Goal: Obtain resource: Download file/media

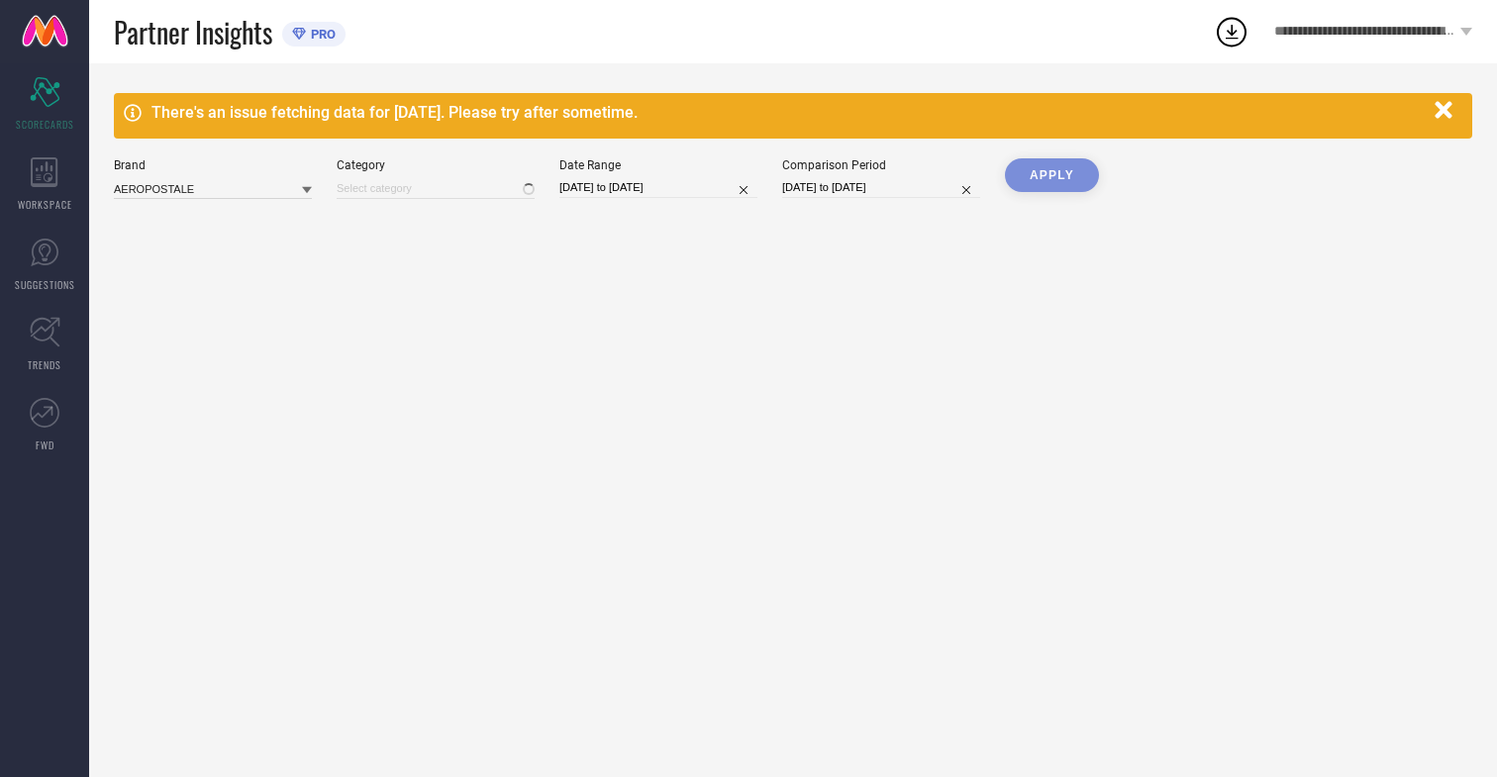
type input "All"
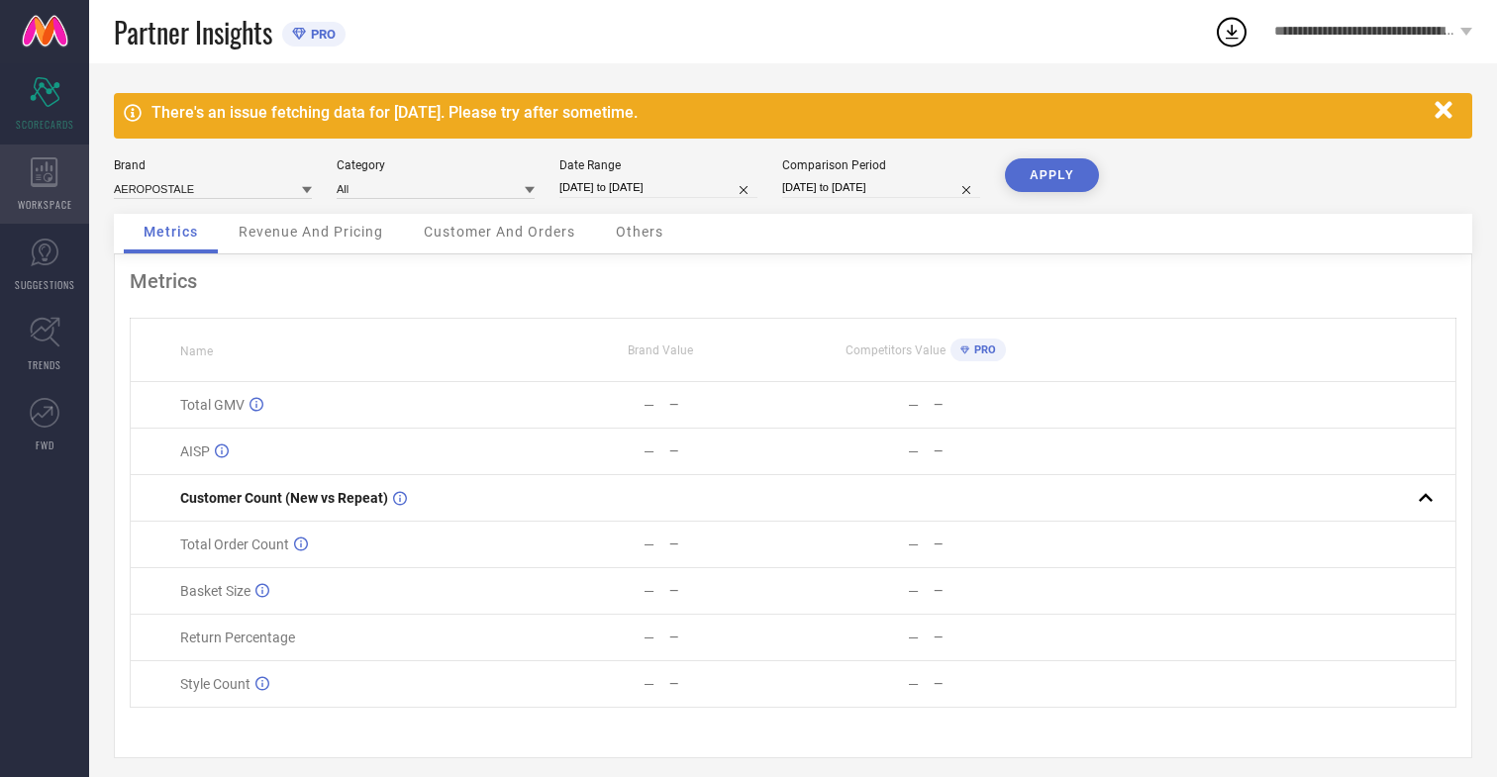
click at [45, 184] on icon at bounding box center [44, 172] width 27 height 30
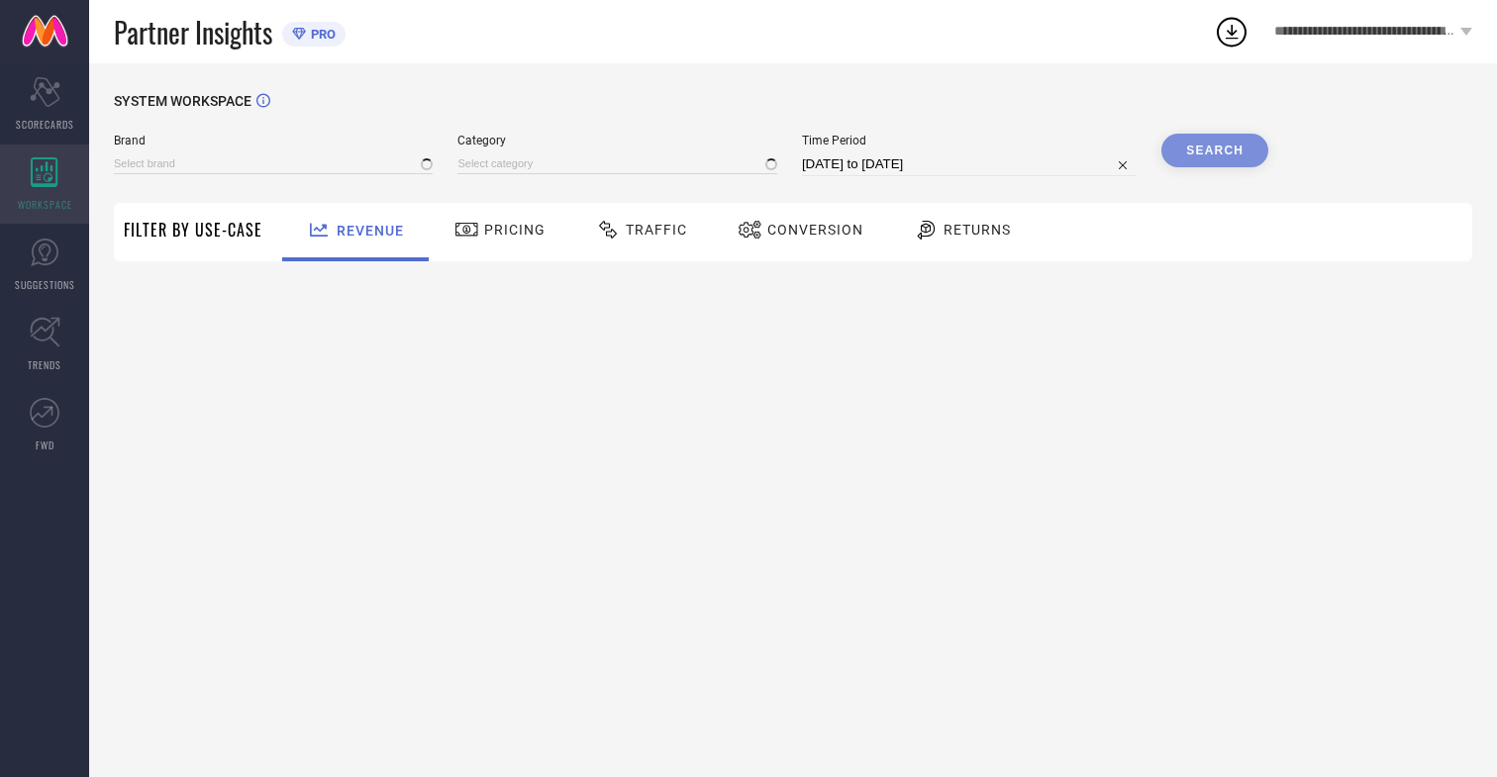
type input "AEROPOSTALE"
type input "All"
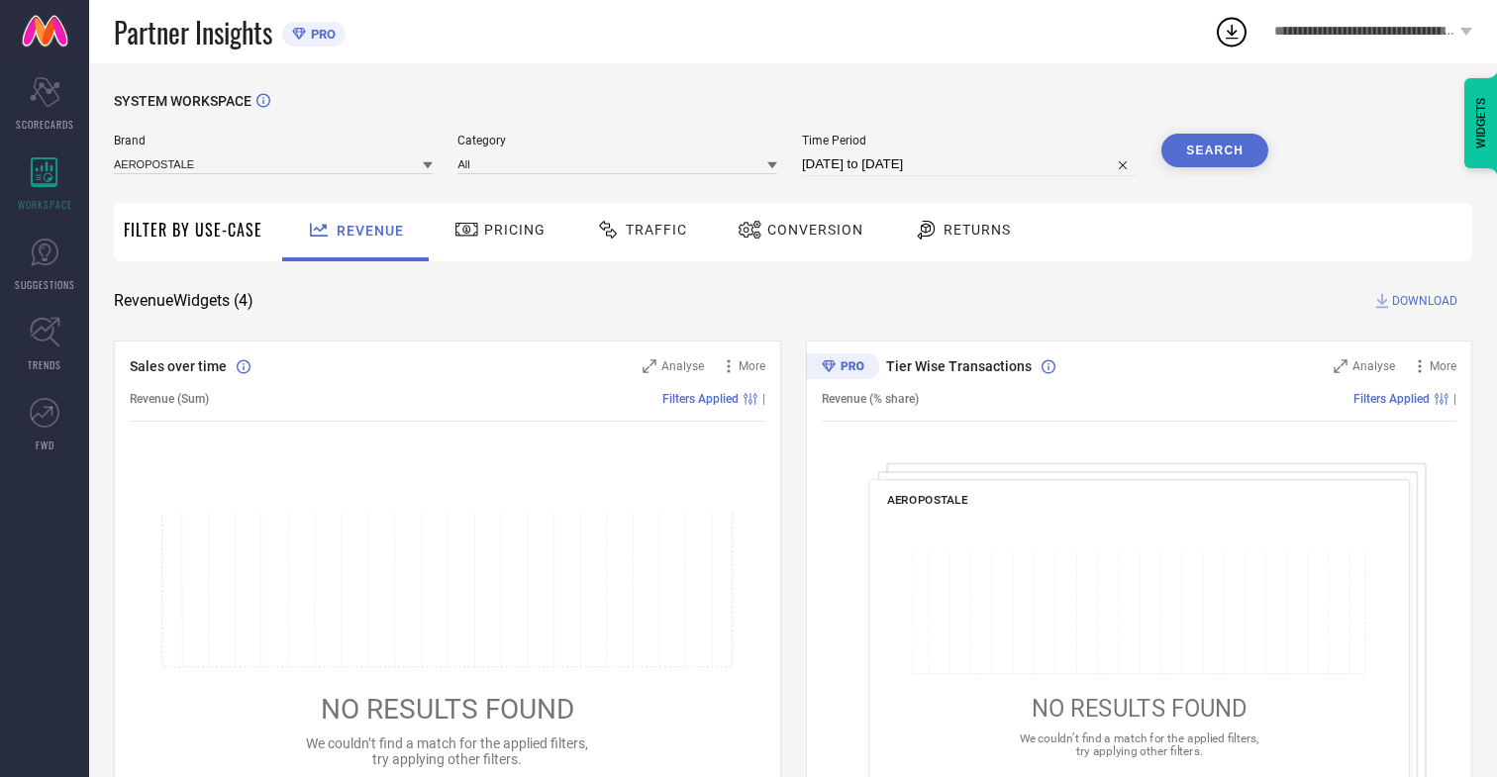
click at [809, 230] on span "Conversion" at bounding box center [815, 230] width 96 height 16
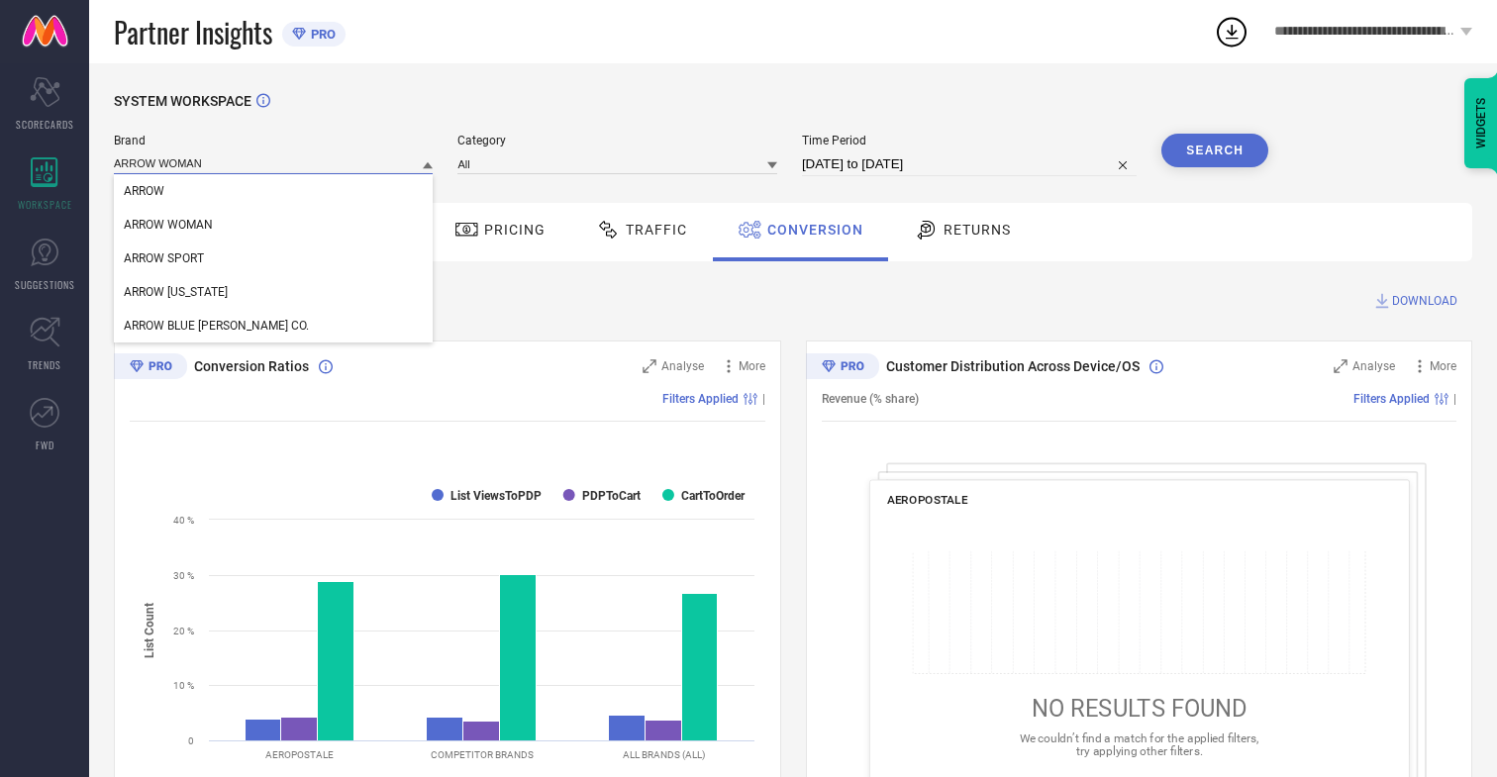
type input "ARROW WOMAN"
click at [168, 226] on span "ARROW WOMAN" at bounding box center [168, 225] width 89 height 14
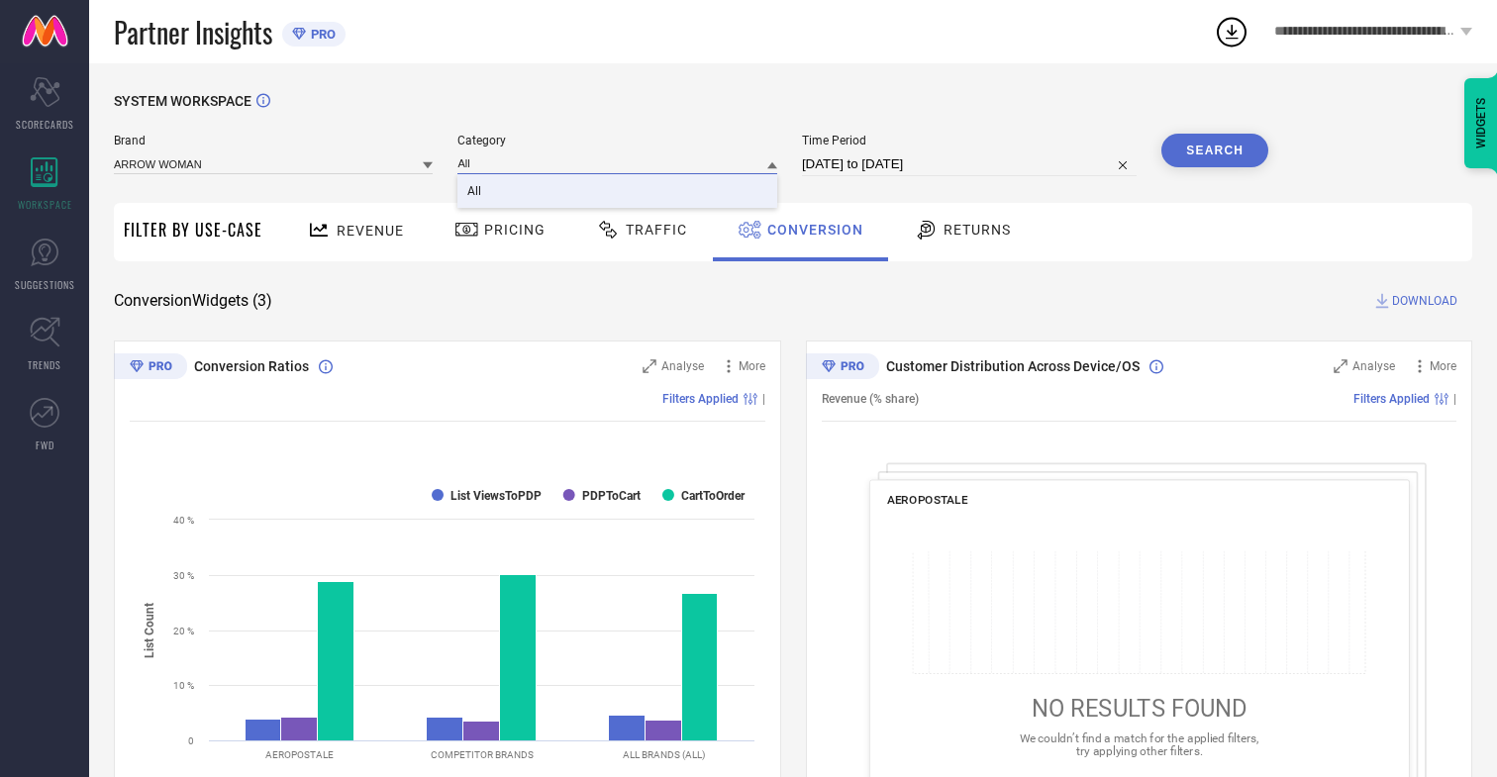
type input "All"
click at [476, 192] on span "All" at bounding box center [474, 191] width 14 height 14
click at [971, 164] on input "[DATE] to [DATE]" at bounding box center [969, 164] width 335 height 24
select select "7"
select select "2025"
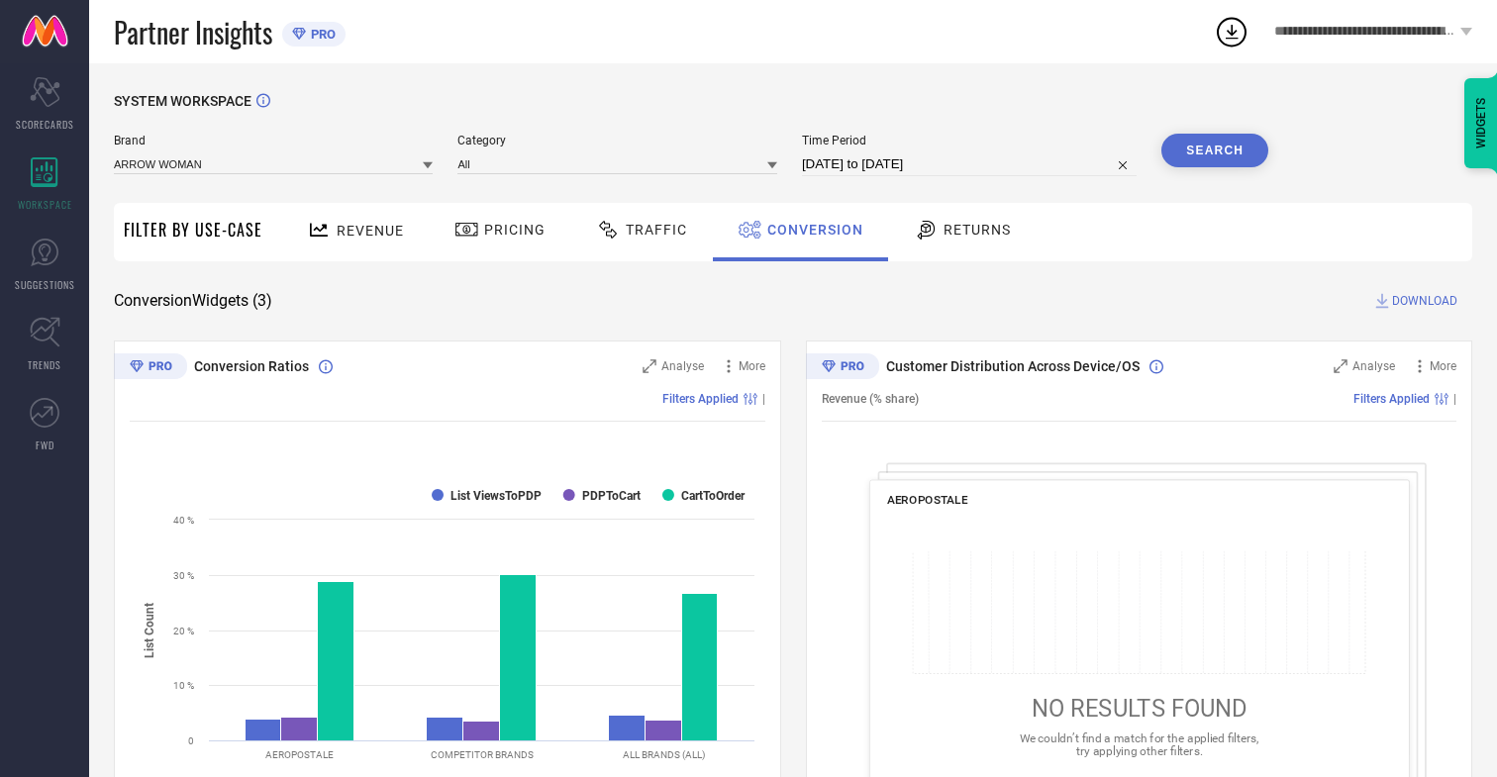
select select "8"
select select "2025"
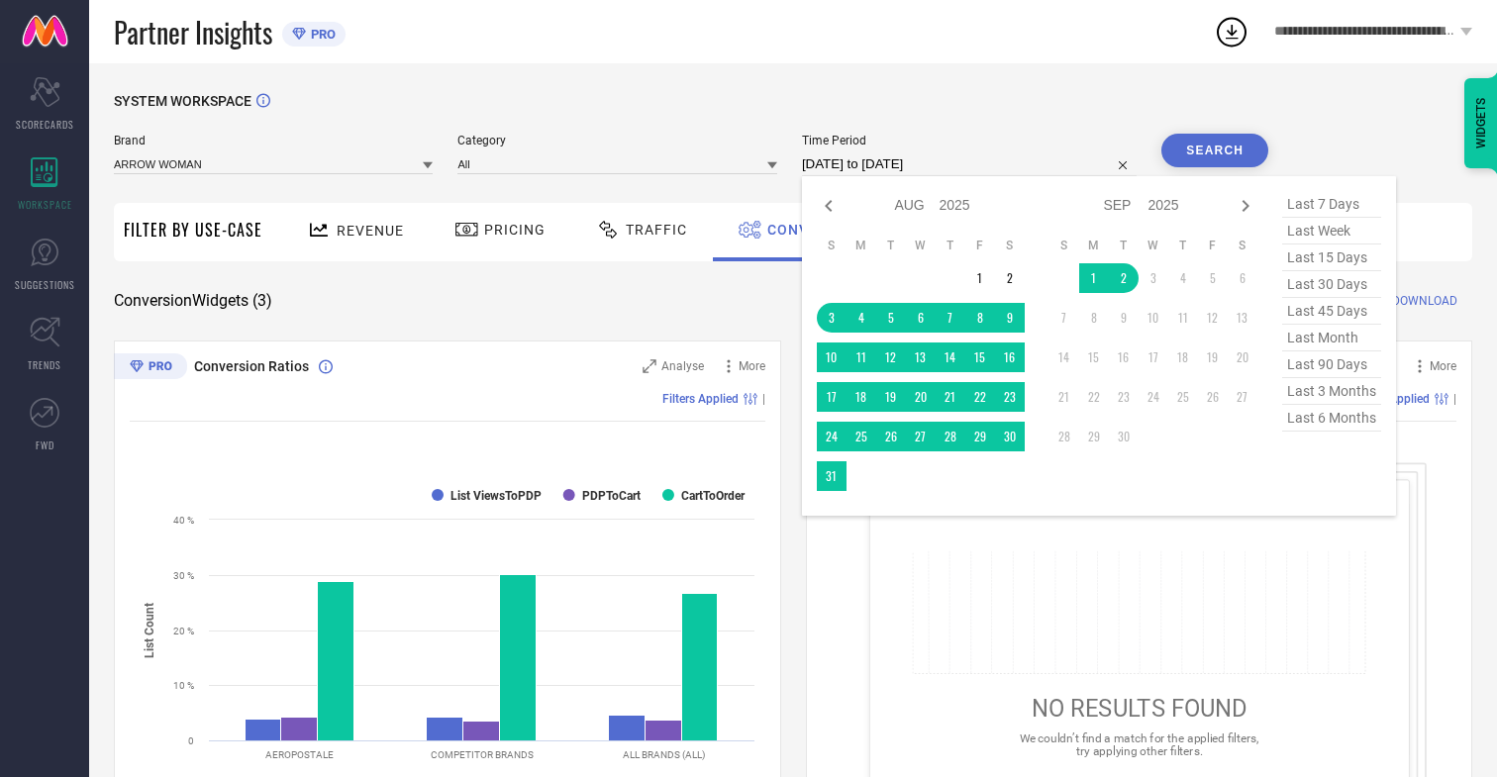
click at [1014, 438] on td "30" at bounding box center [1010, 437] width 30 height 30
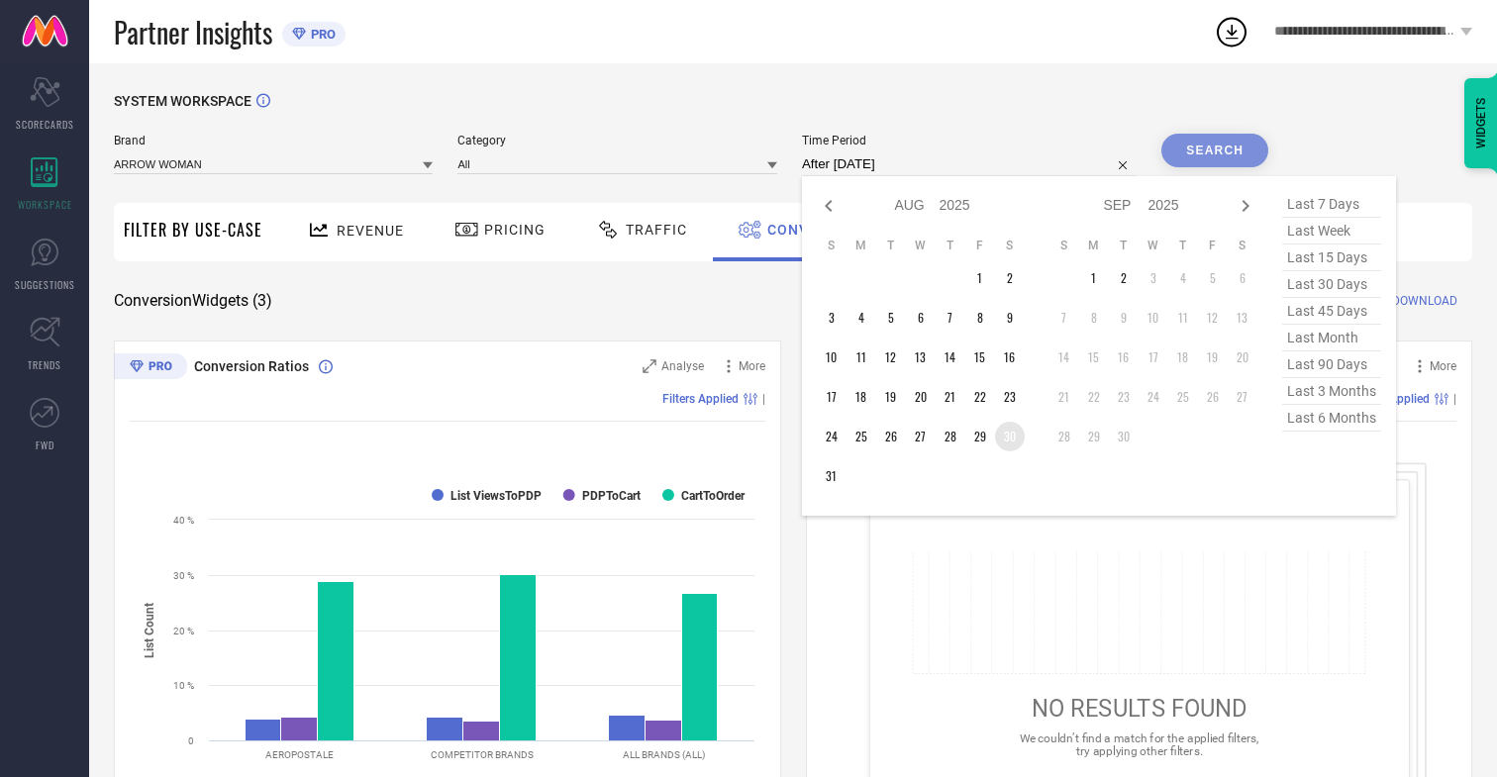
type input "[DATE] to [DATE]"
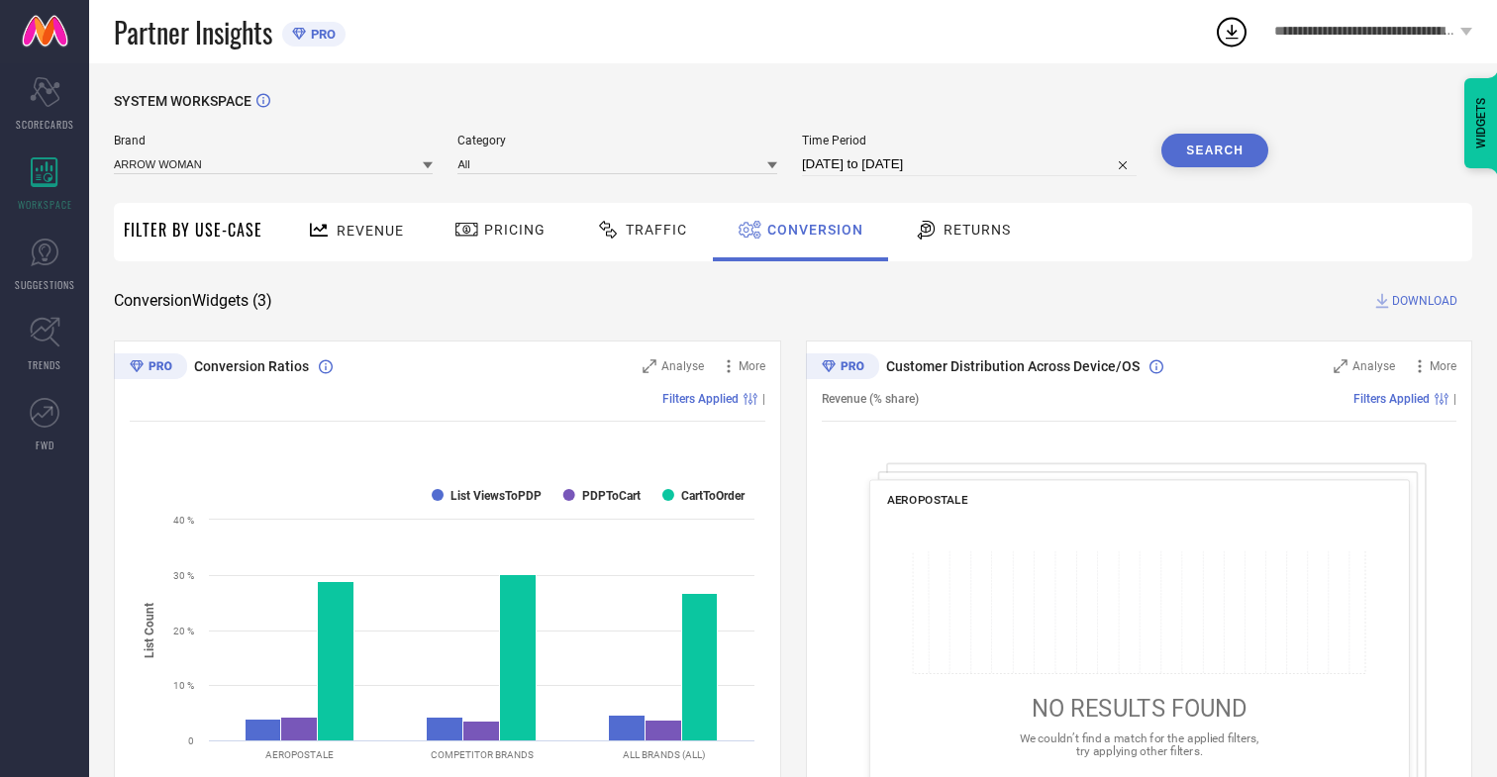
click at [1215, 150] on button "Search" at bounding box center [1214, 151] width 107 height 34
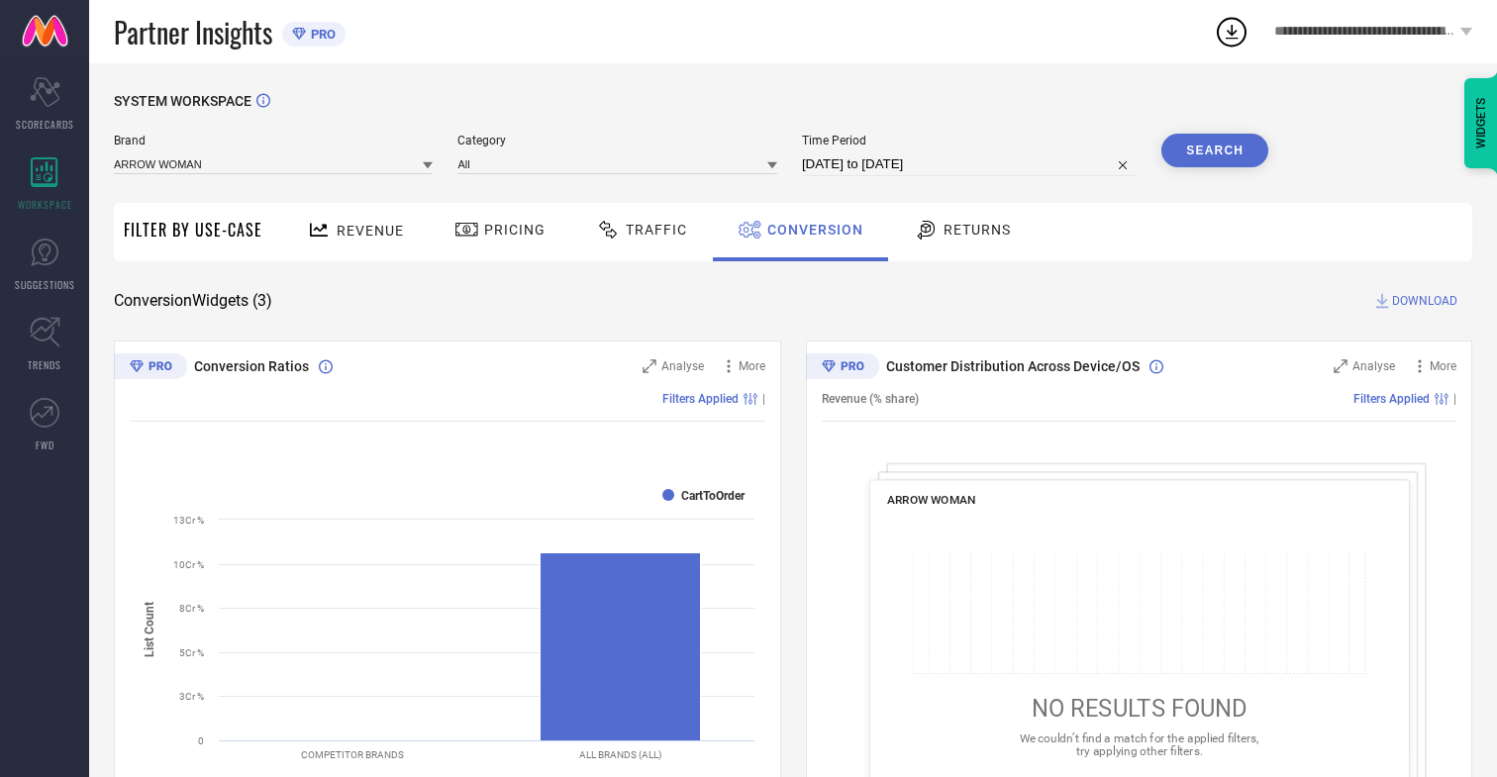
click at [1425, 301] on span "DOWNLOAD" at bounding box center [1424, 301] width 65 height 20
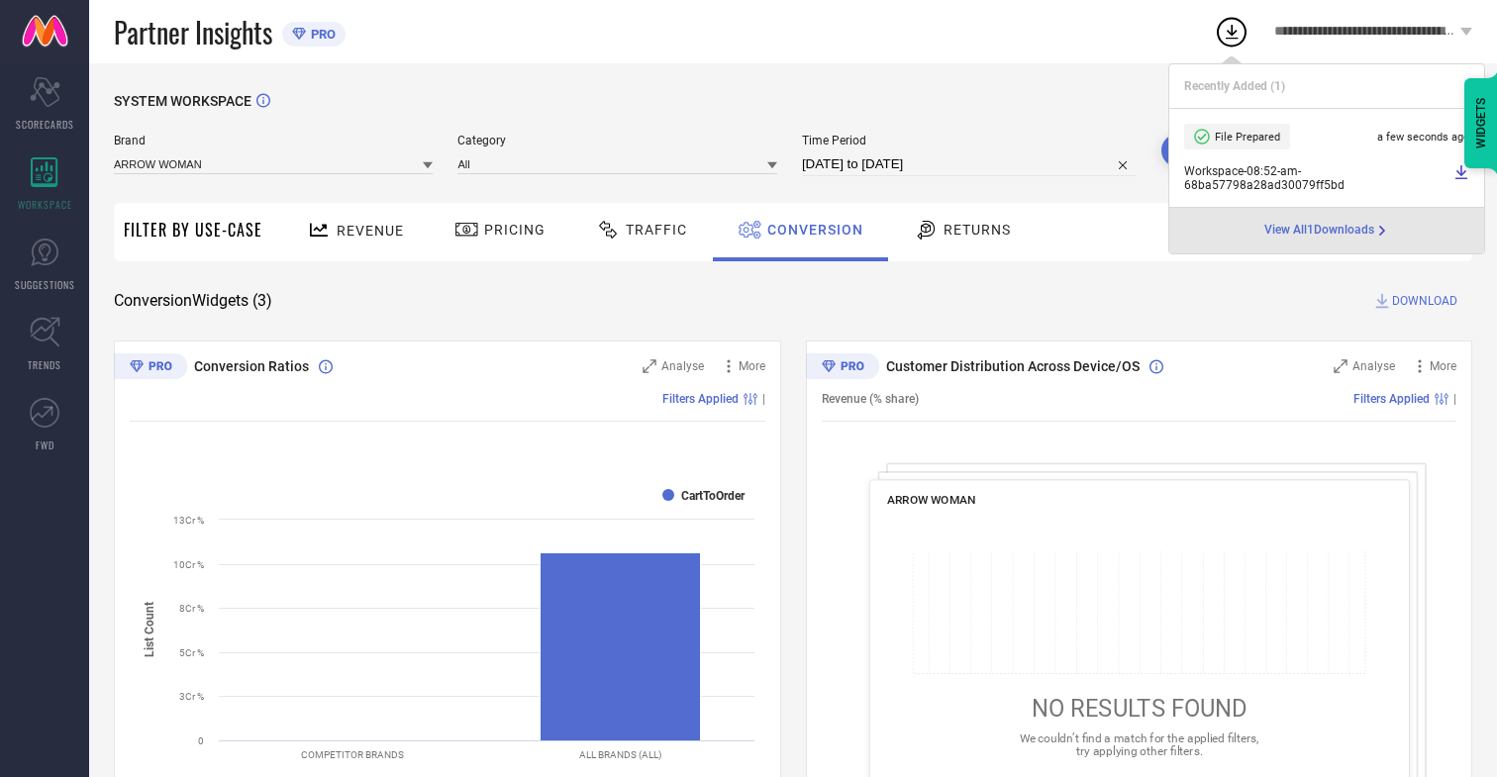
click at [810, 230] on span "Conversion" at bounding box center [815, 230] width 96 height 16
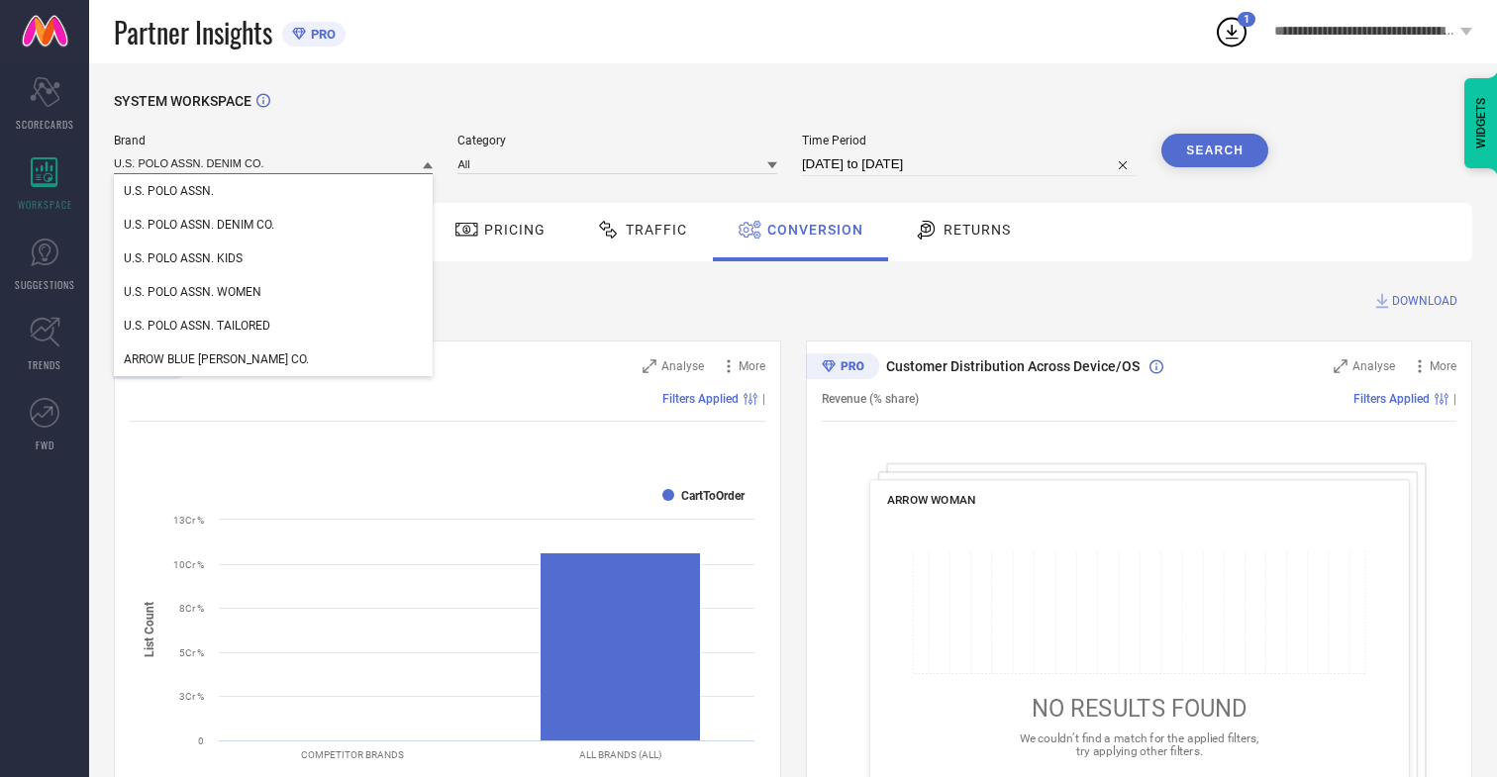
type input "U.S. POLO ASSN. DENIM CO."
click at [199, 226] on span "U.S. POLO ASSN. DENIM CO." at bounding box center [199, 225] width 150 height 14
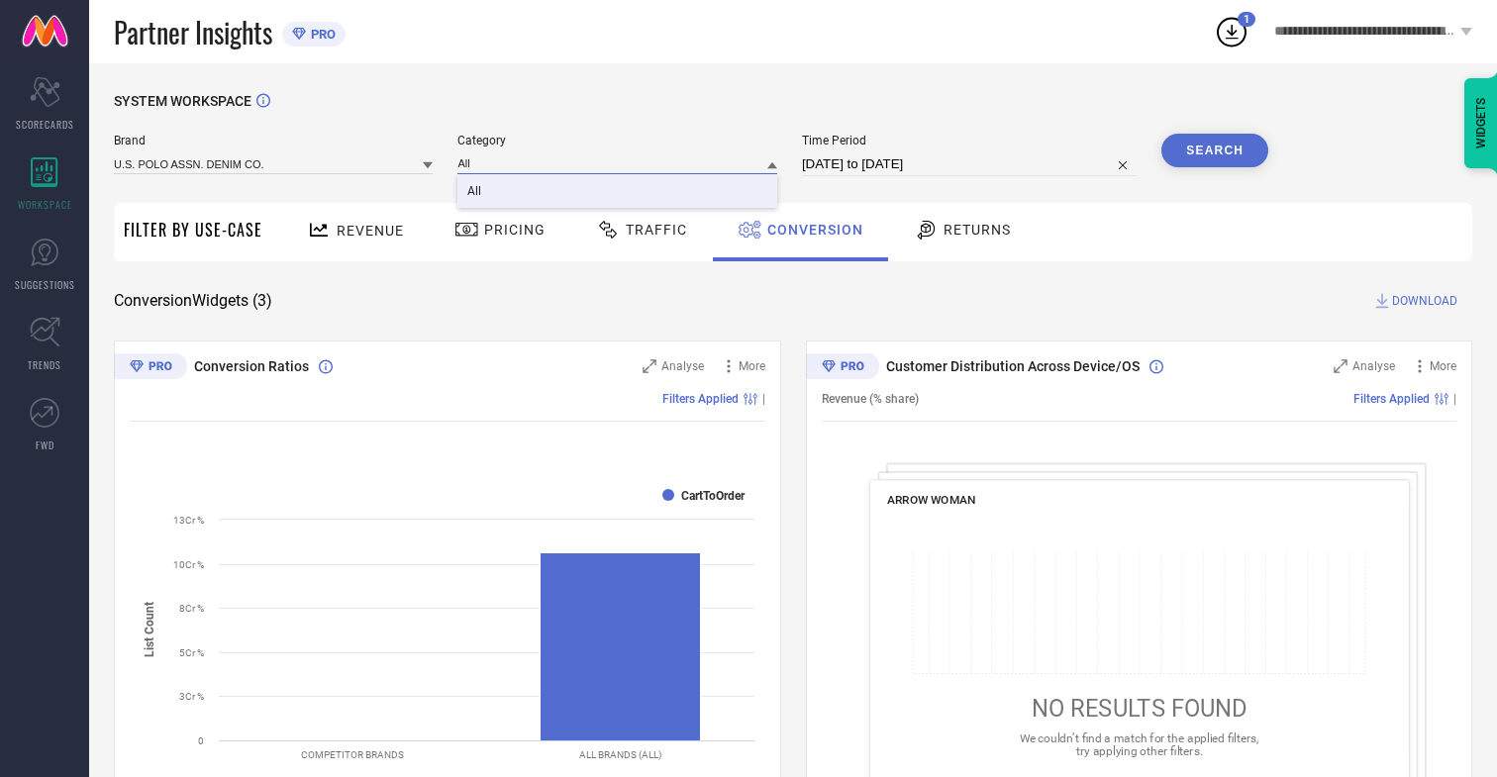
type input "All"
click at [476, 192] on span "All" at bounding box center [474, 191] width 14 height 14
click at [1215, 150] on button "Search" at bounding box center [1214, 151] width 107 height 34
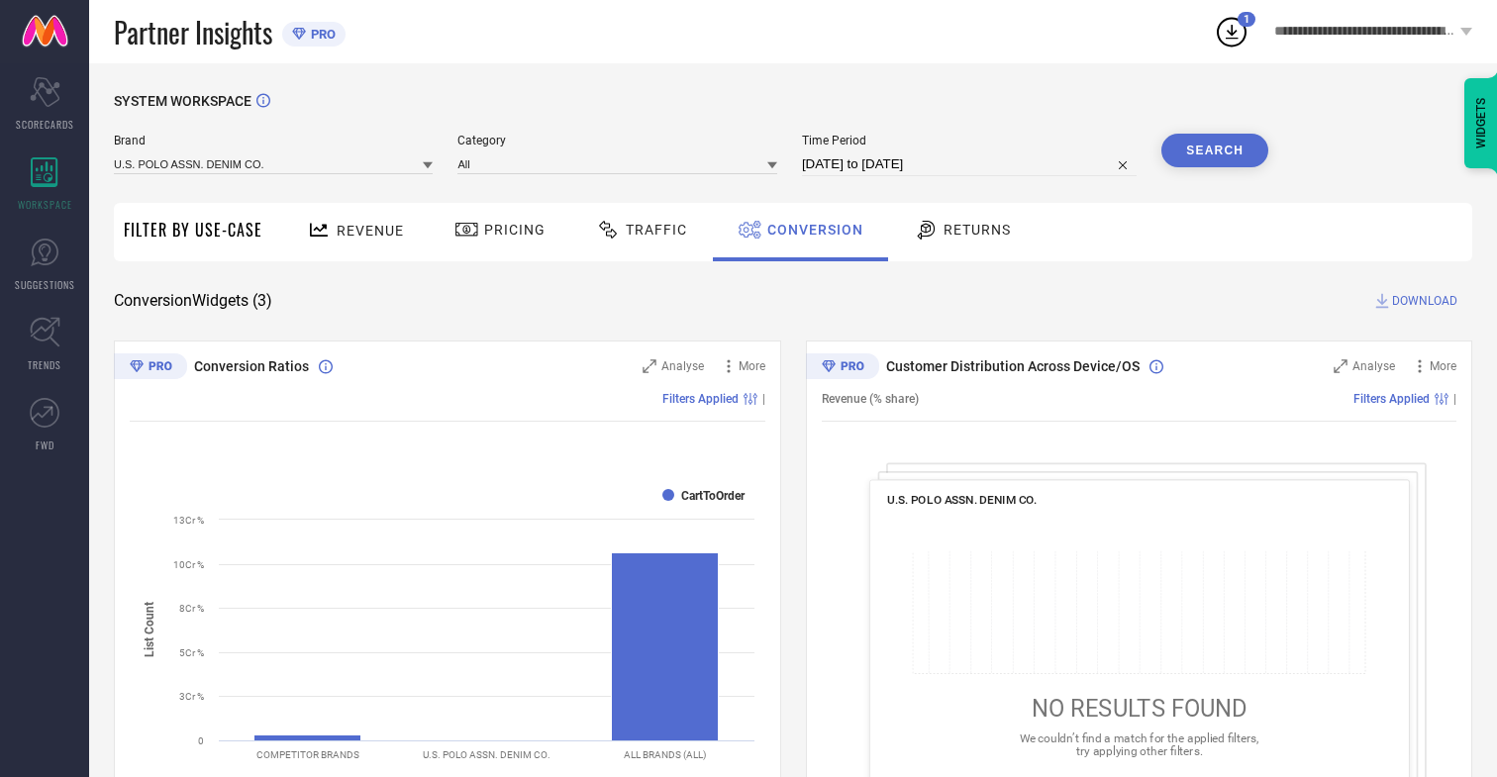
click at [1425, 301] on span "DOWNLOAD" at bounding box center [1424, 301] width 65 height 20
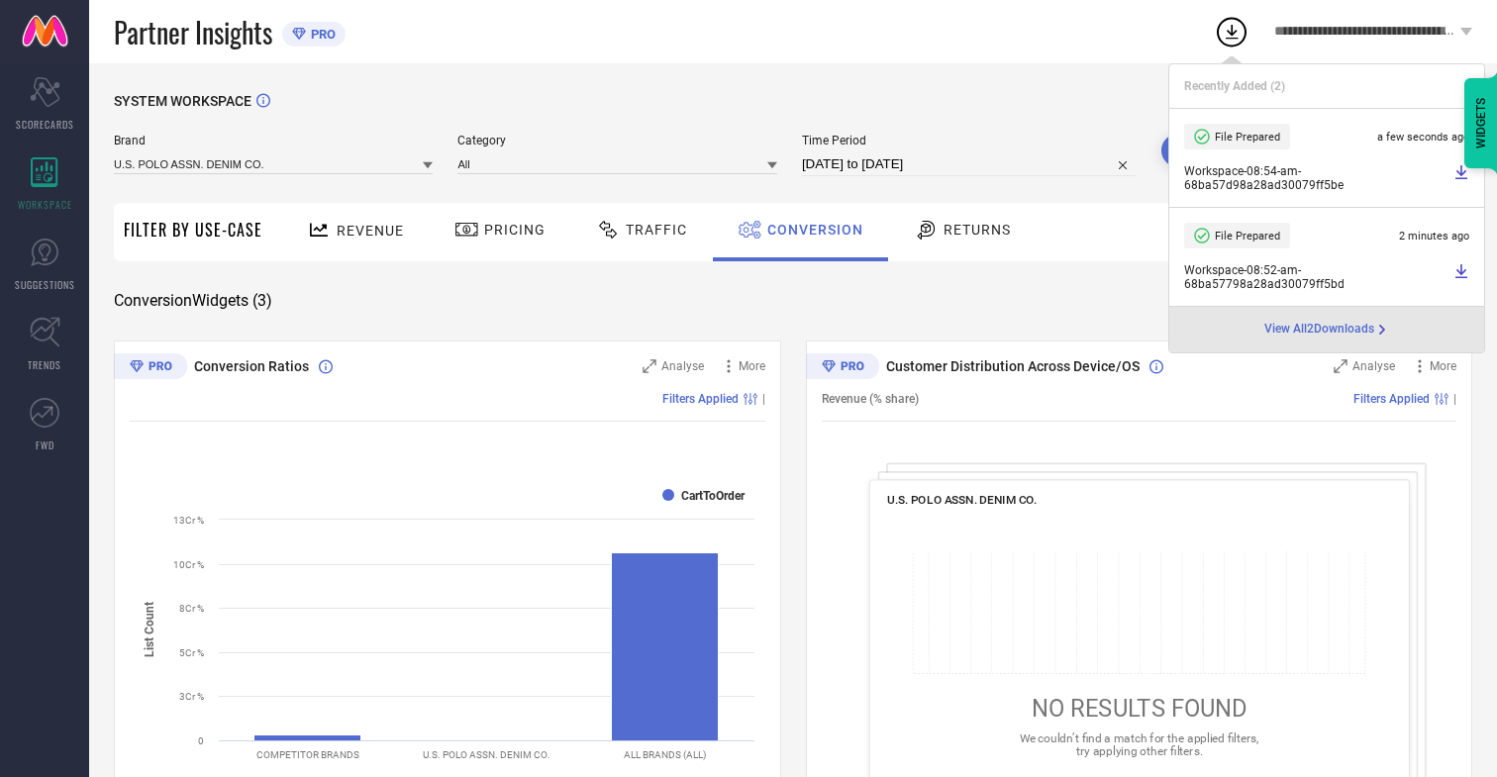
click at [810, 230] on span "Conversion" at bounding box center [815, 230] width 96 height 16
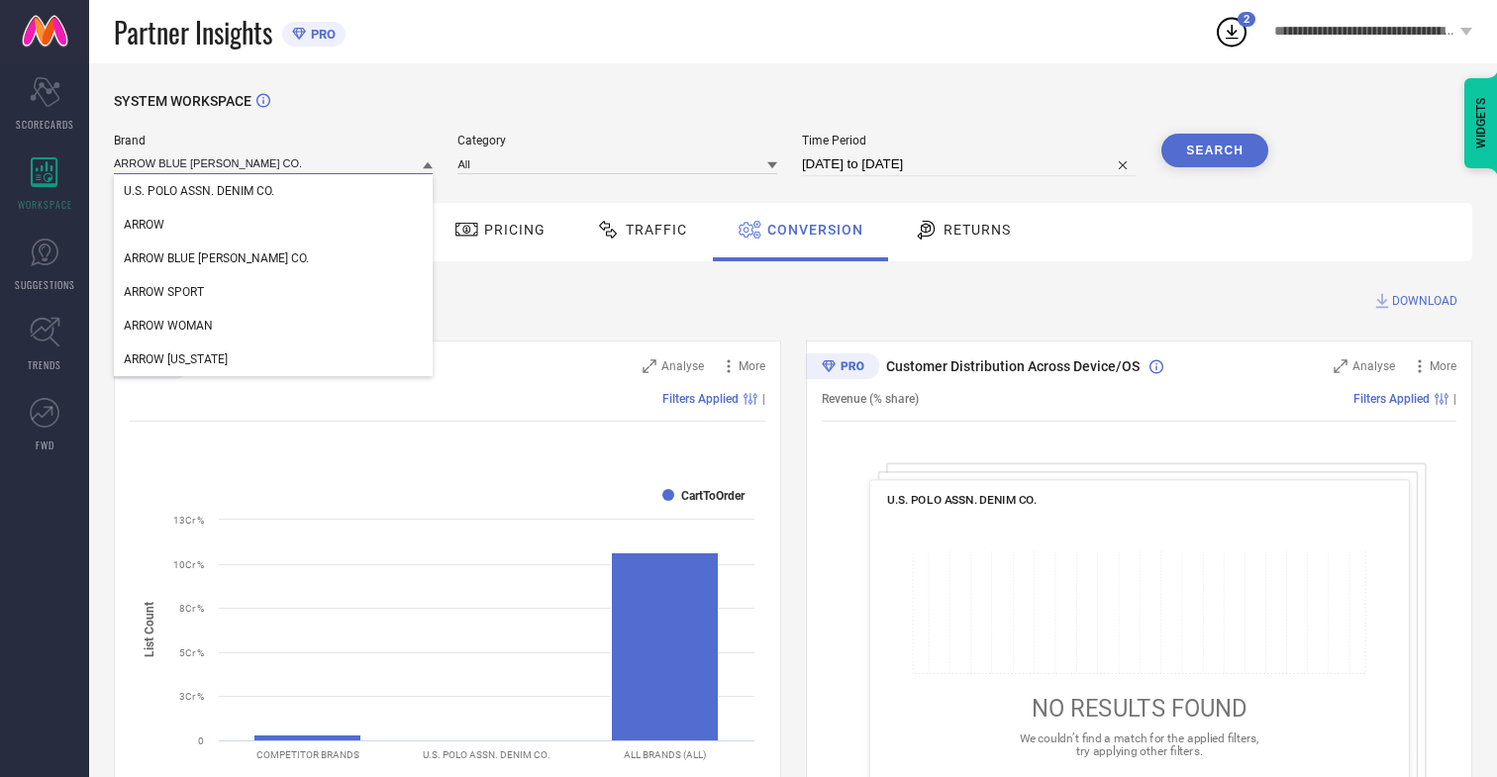
type input "ARROW BLUE [PERSON_NAME] CO."
click at [186, 259] on span "ARROW BLUE [PERSON_NAME] CO." at bounding box center [216, 258] width 185 height 14
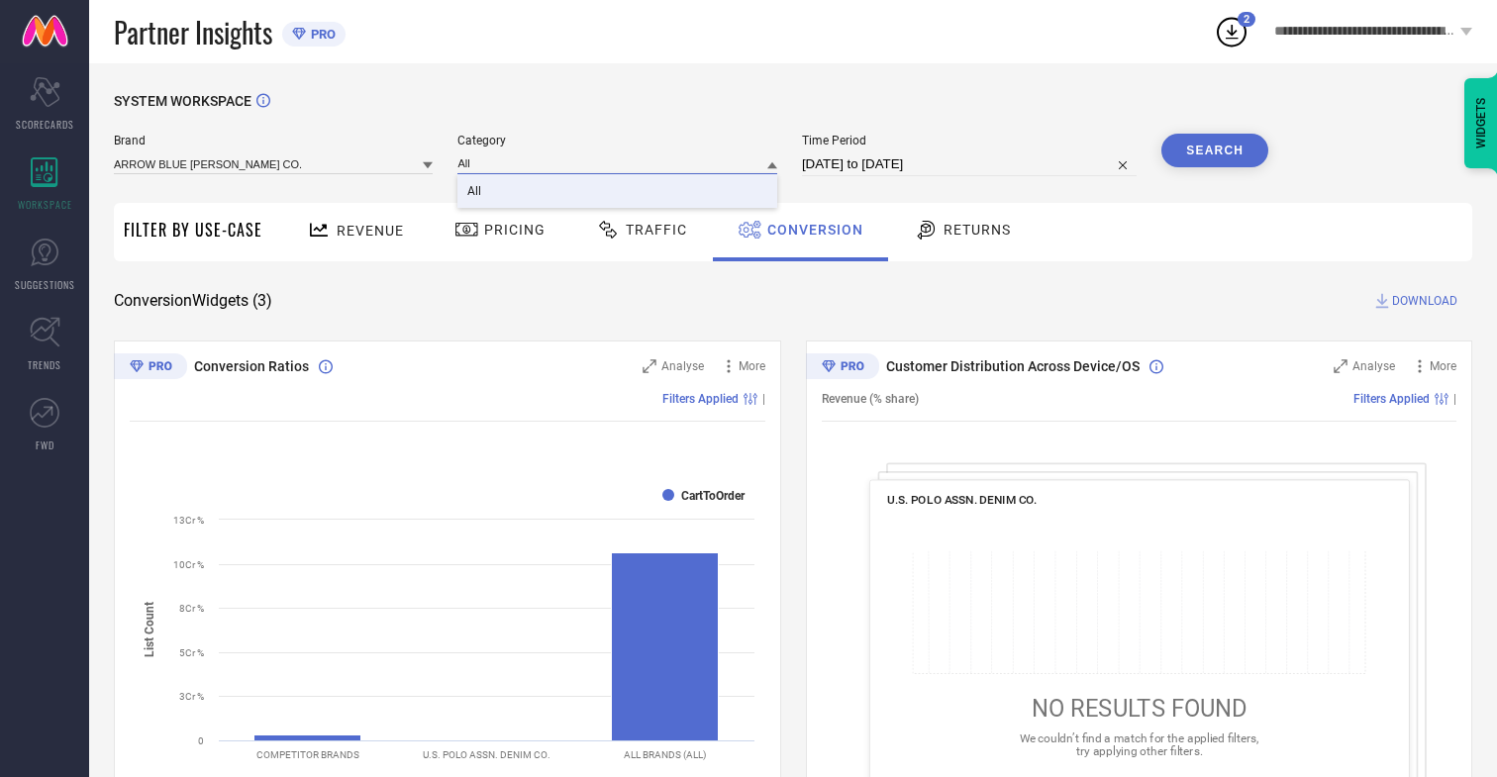
type input "All"
click at [476, 192] on span "All" at bounding box center [474, 191] width 14 height 14
click at [1215, 150] on button "Search" at bounding box center [1214, 151] width 107 height 34
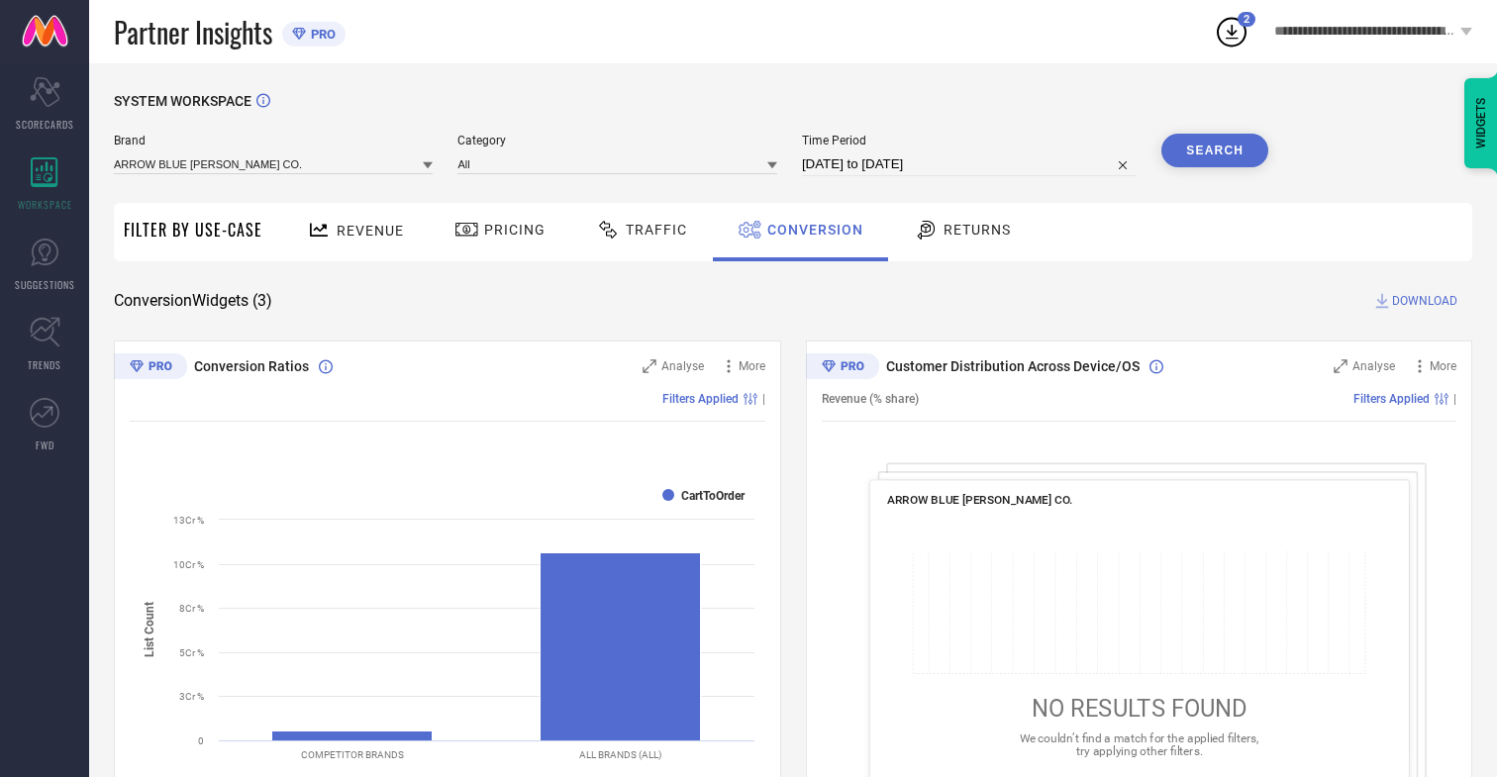
click at [1425, 301] on span "DOWNLOAD" at bounding box center [1424, 301] width 65 height 20
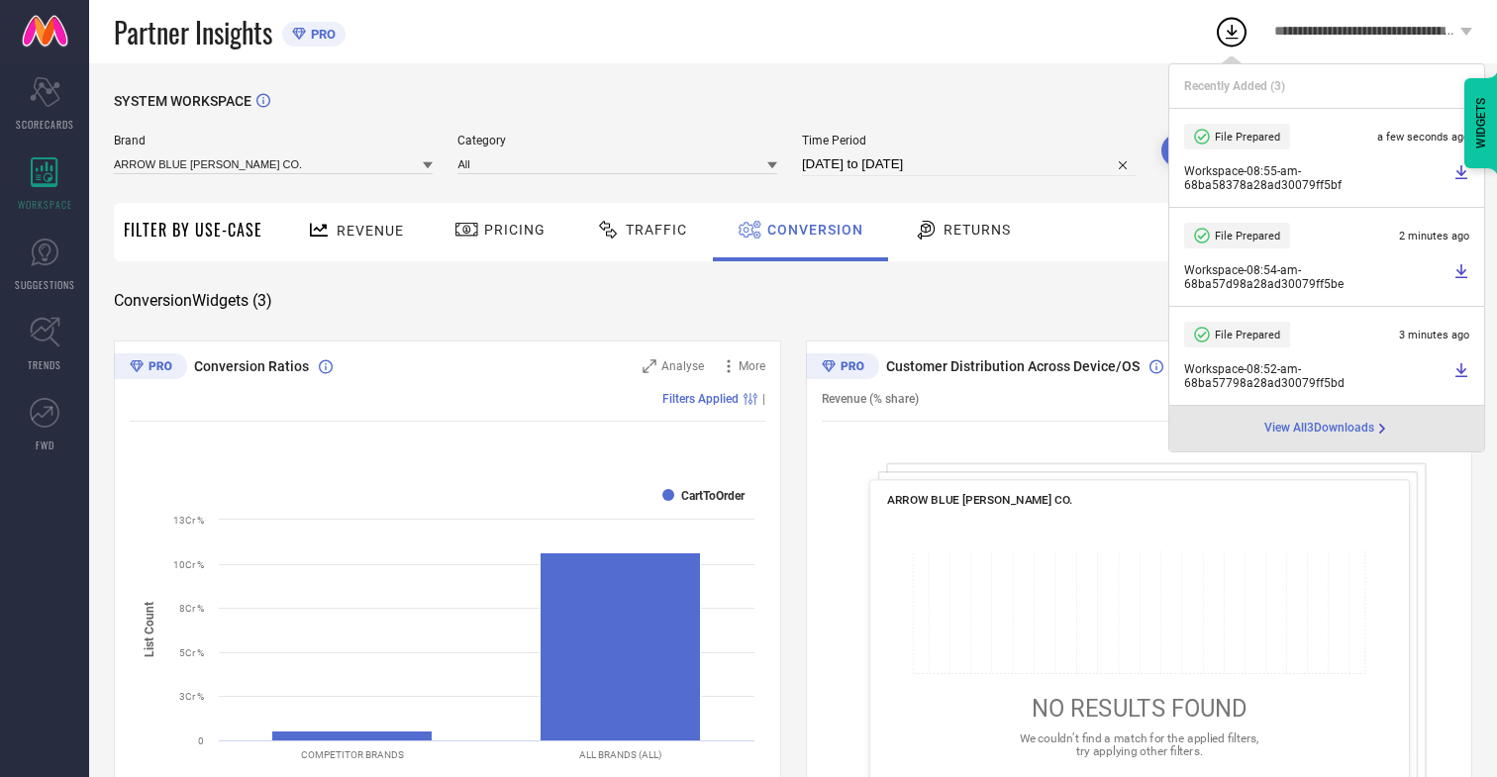
click at [810, 230] on span "Conversion" at bounding box center [815, 230] width 96 height 16
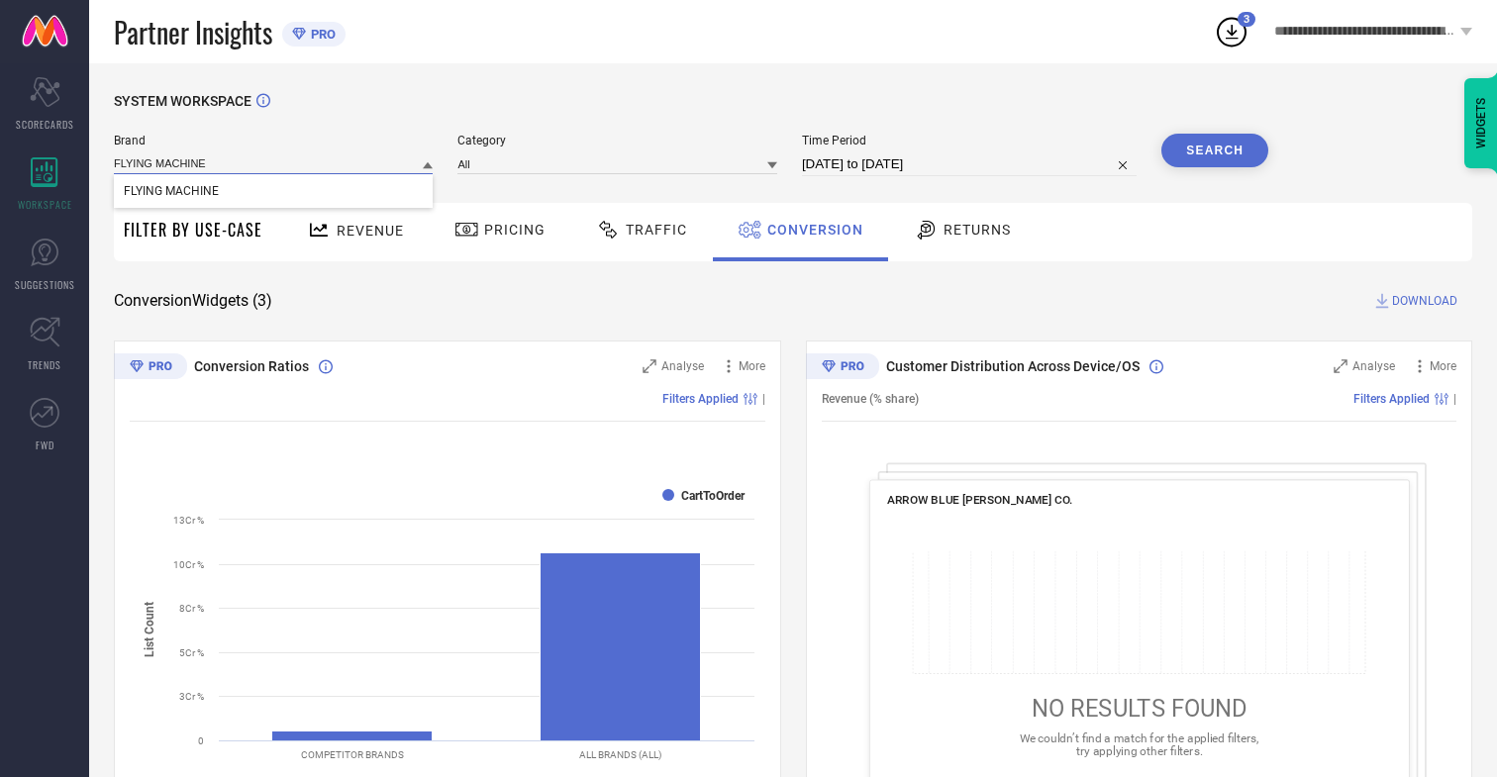
type input "FLYING MACHINE"
click at [170, 192] on span "FLYING MACHINE" at bounding box center [171, 191] width 95 height 14
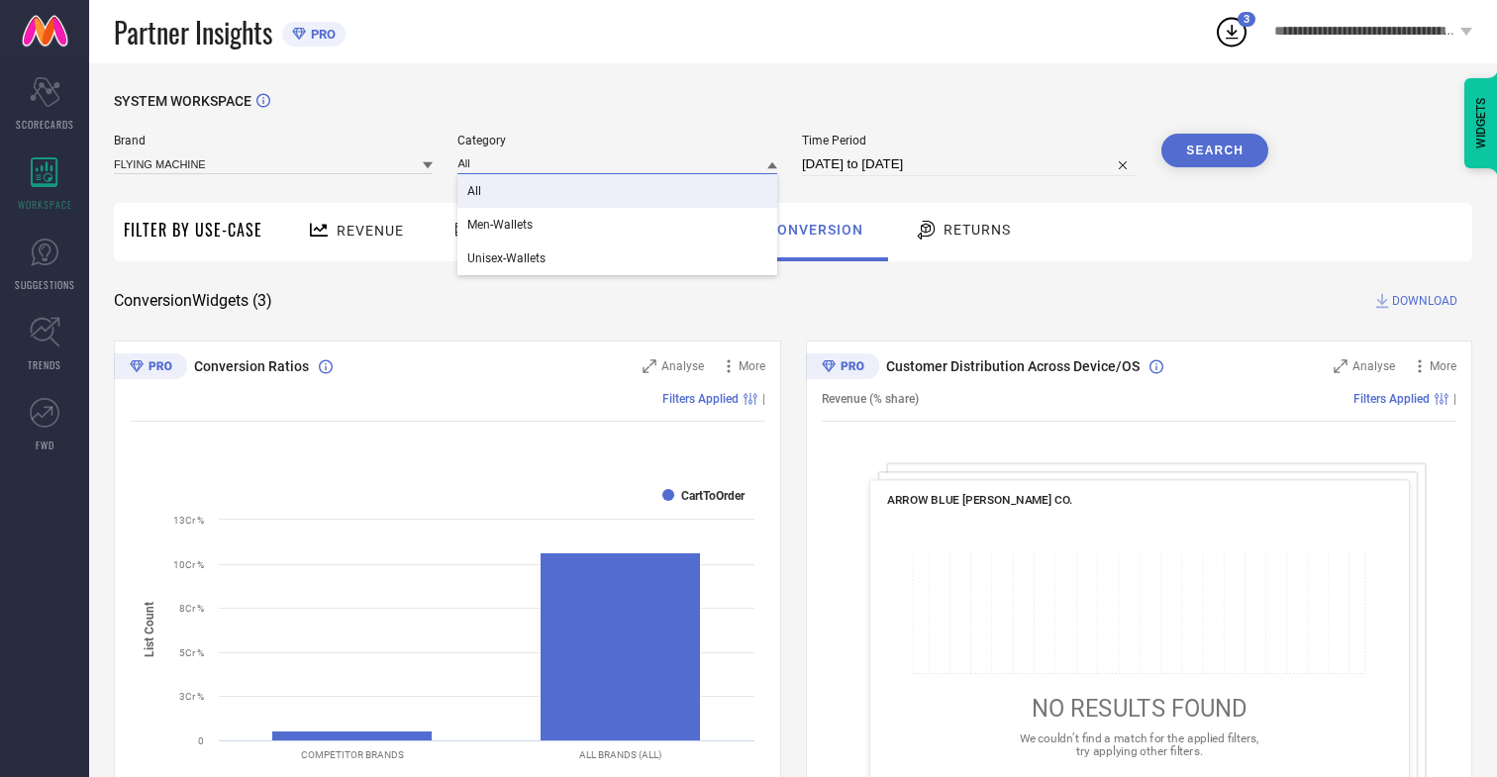
type input "All"
click at [476, 192] on span "All" at bounding box center [474, 191] width 14 height 14
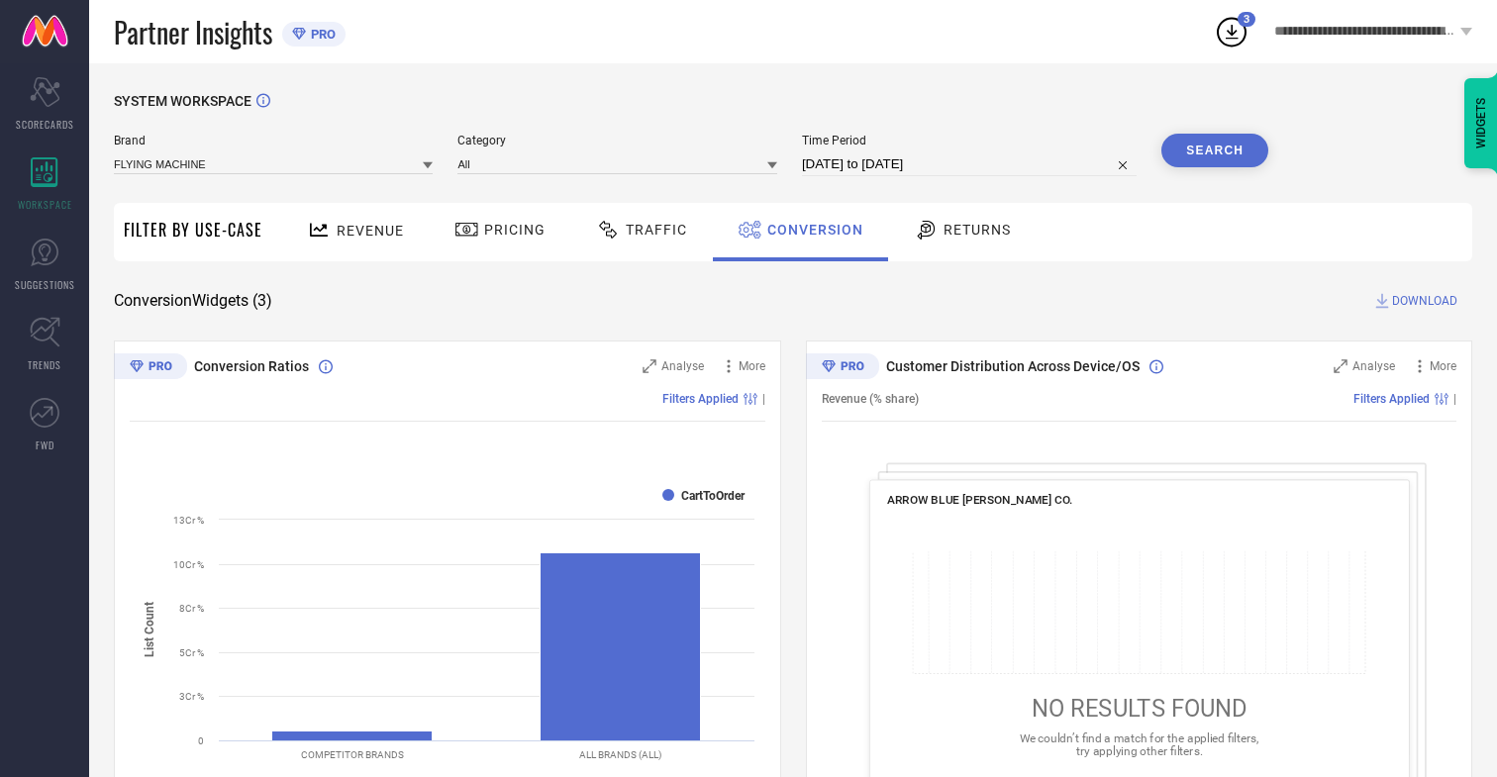
click at [1215, 150] on button "Search" at bounding box center [1214, 151] width 107 height 34
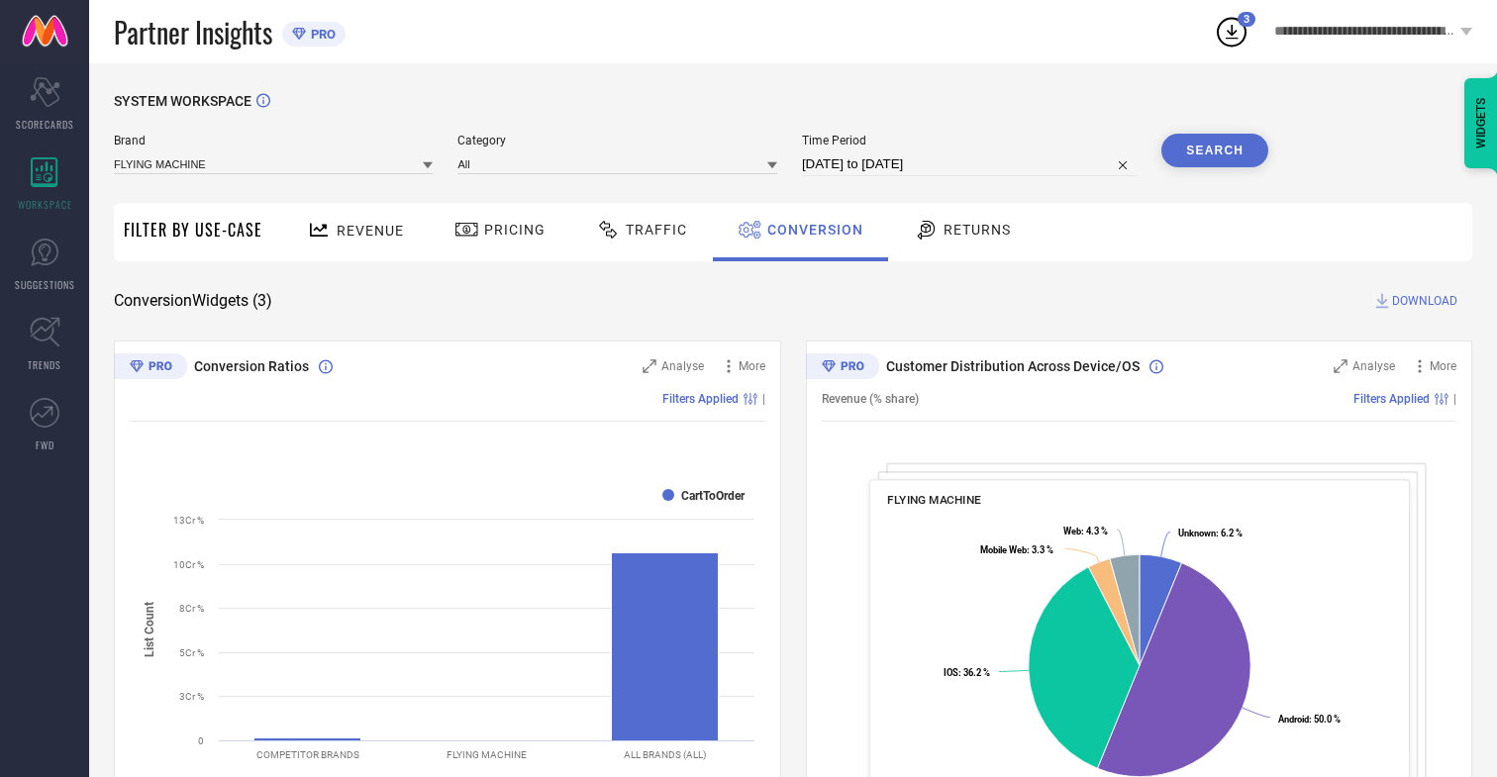
click at [1425, 301] on span "DOWNLOAD" at bounding box center [1424, 301] width 65 height 20
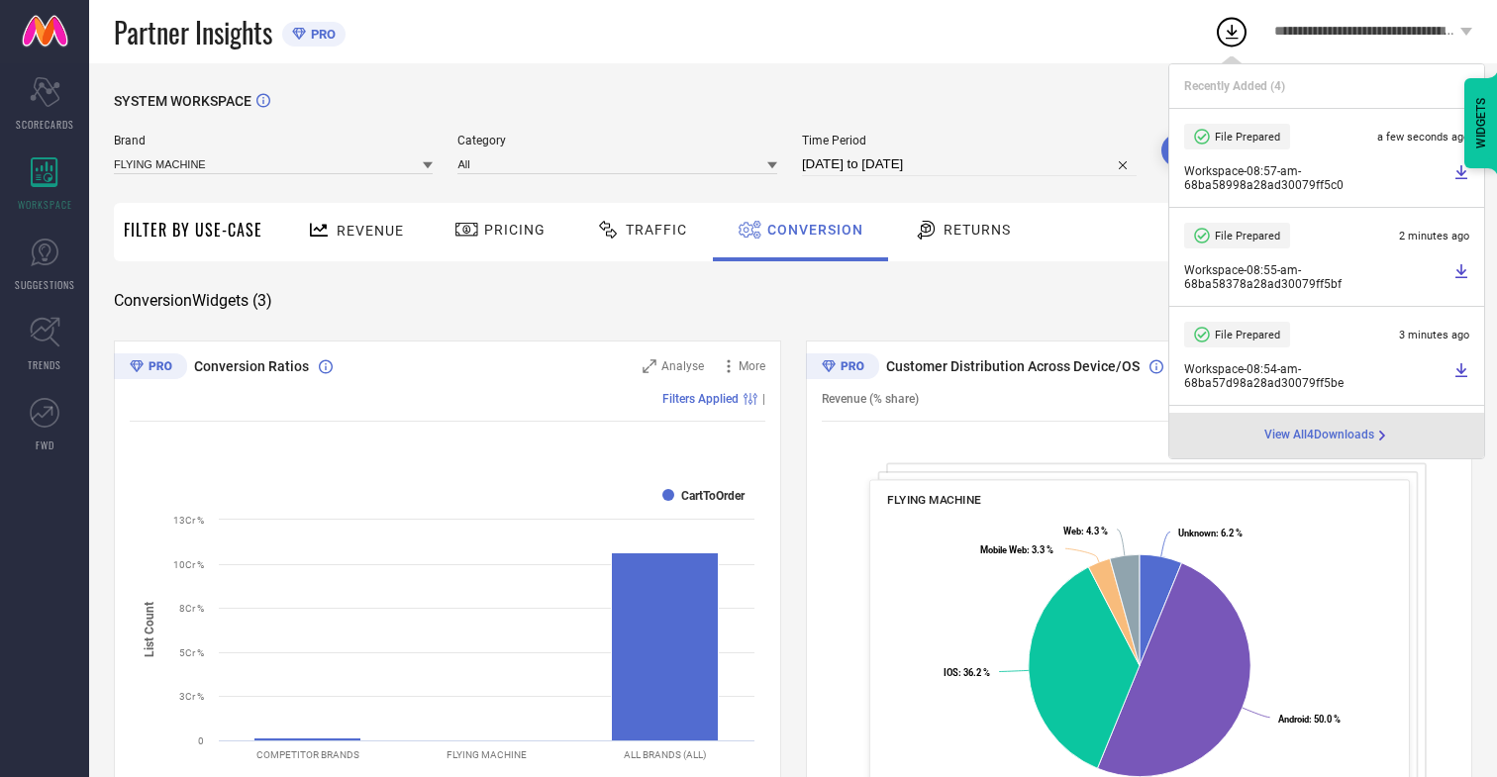
click at [810, 230] on span "Conversion" at bounding box center [815, 230] width 96 height 16
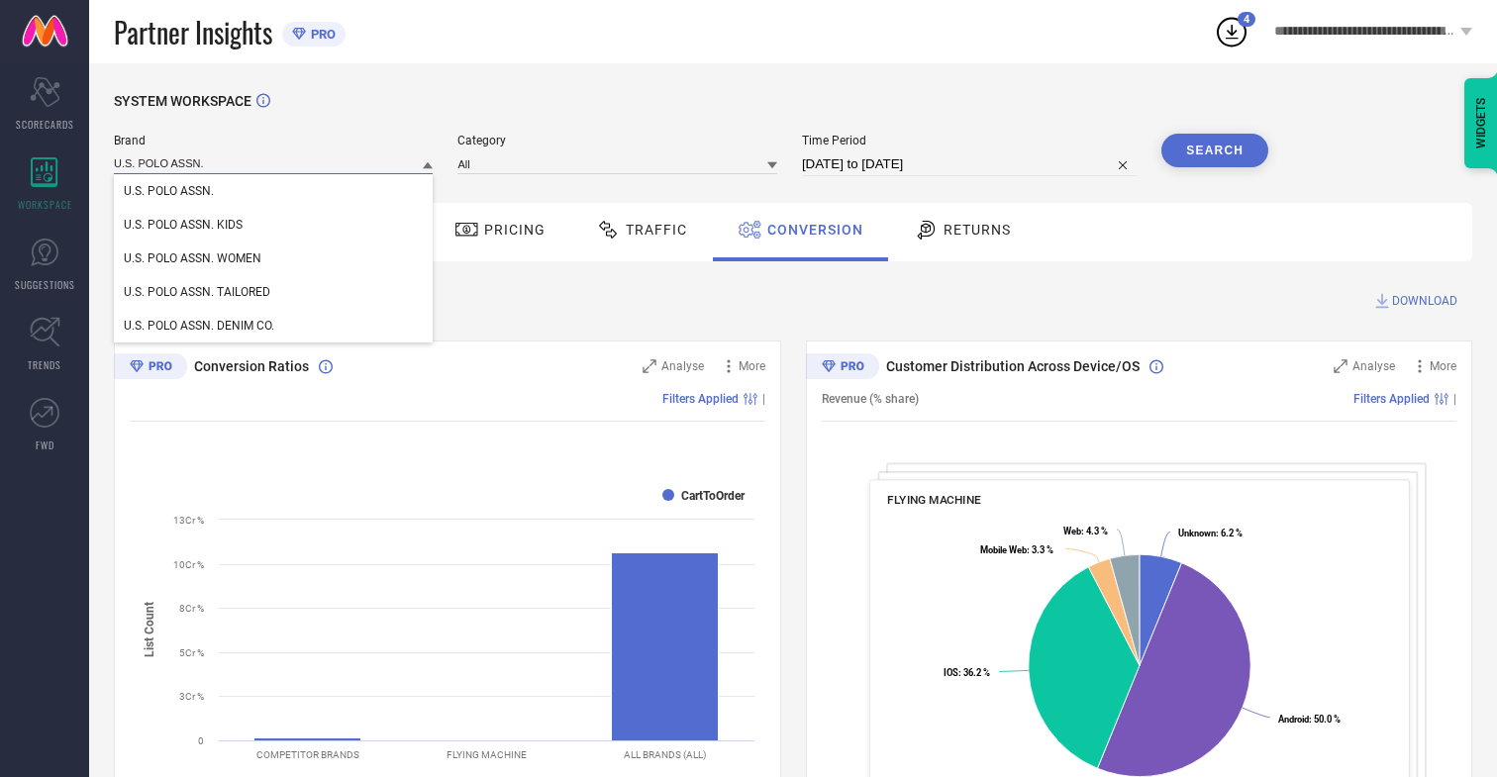
type input "U.S. POLO ASSN."
click at [168, 192] on span "U.S. POLO ASSN." at bounding box center [169, 191] width 90 height 14
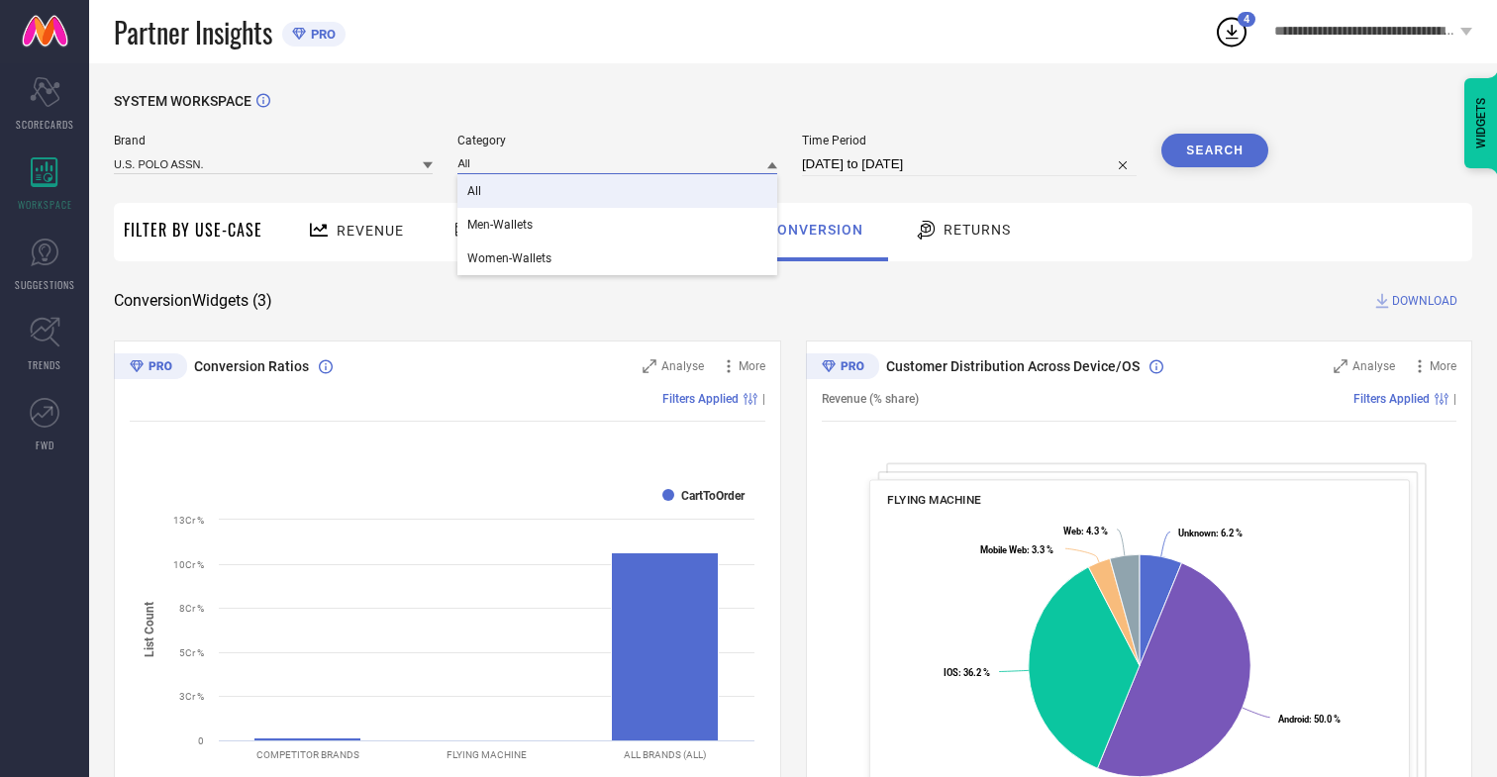
type input "All"
click at [476, 192] on span "All" at bounding box center [474, 191] width 14 height 14
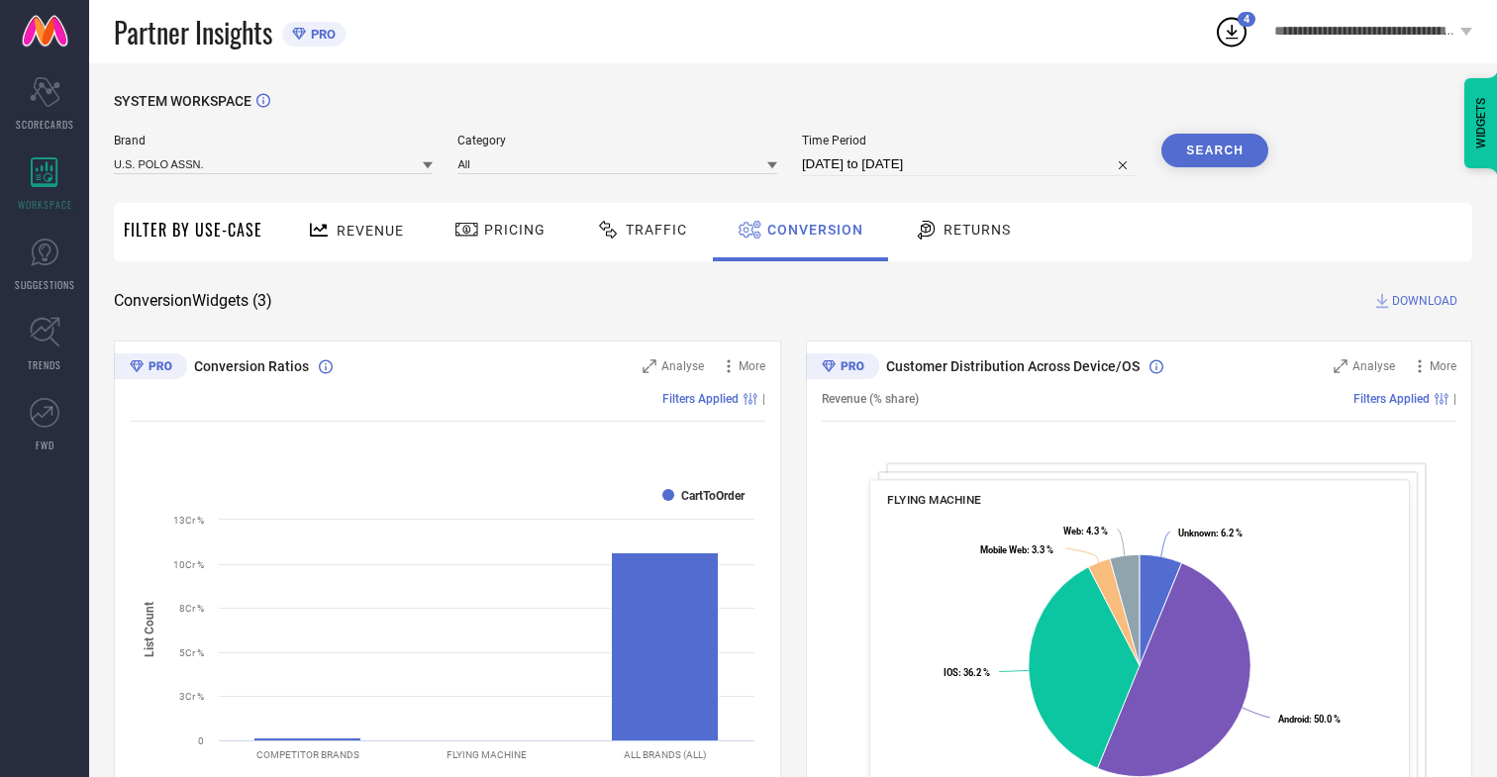
click at [1215, 150] on button "Search" at bounding box center [1214, 151] width 107 height 34
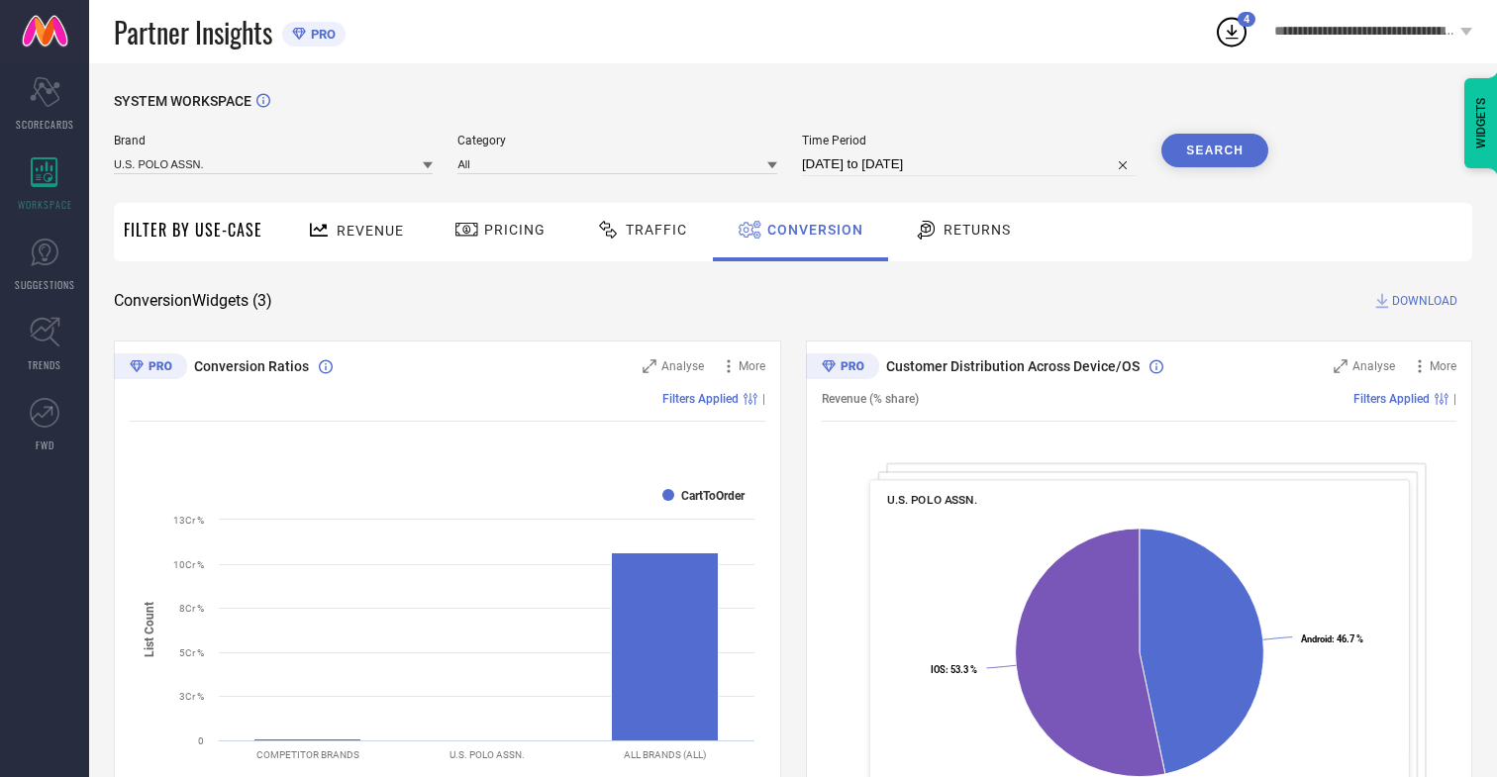
click at [1425, 301] on span "DOWNLOAD" at bounding box center [1424, 301] width 65 height 20
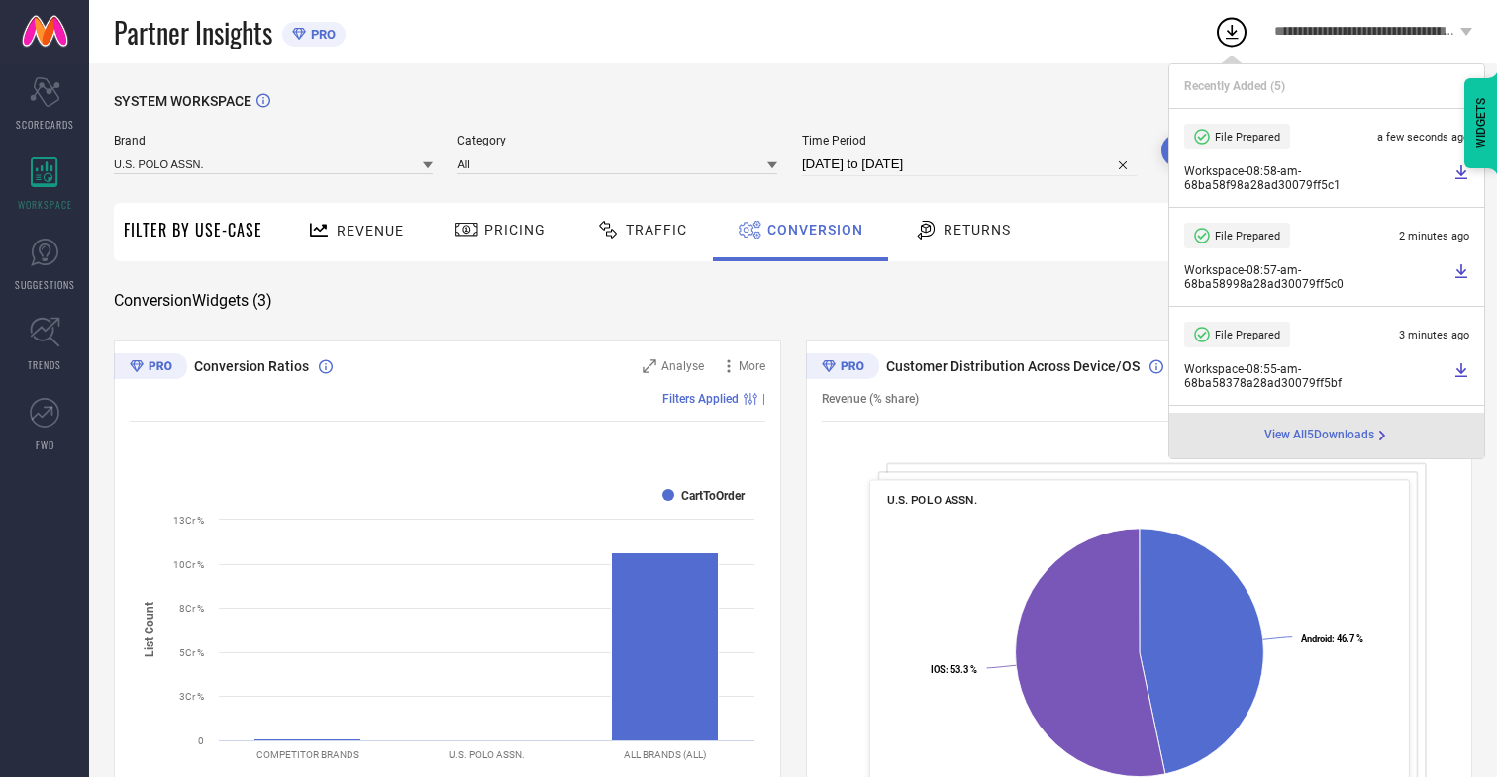
click at [810, 230] on span "Conversion" at bounding box center [815, 230] width 96 height 16
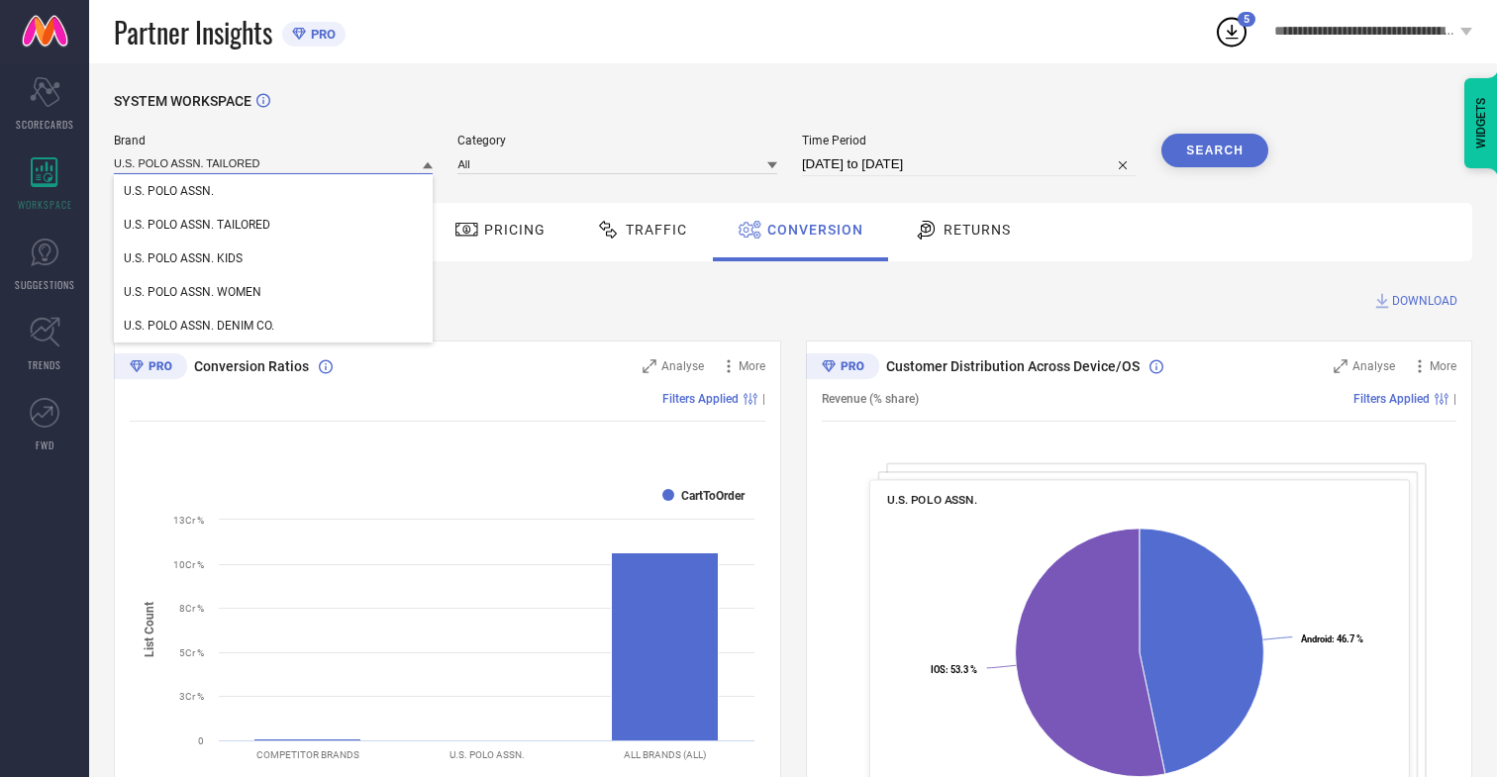
type input "U.S. POLO ASSN. TAILORED"
click at [197, 226] on span "U.S. POLO ASSN. TAILORED" at bounding box center [197, 225] width 147 height 14
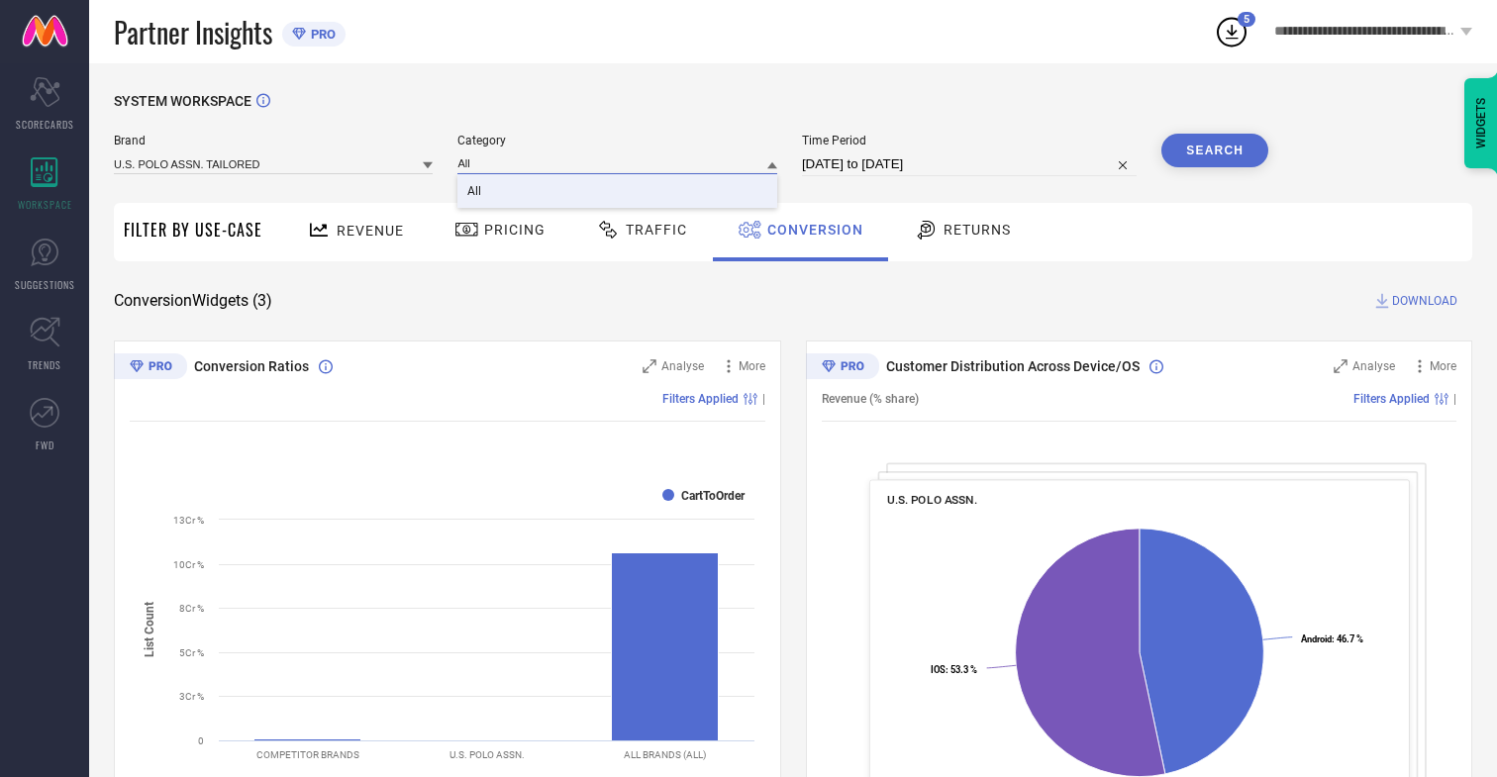
type input "All"
click at [476, 192] on span "All" at bounding box center [474, 191] width 14 height 14
click at [1215, 150] on button "Search" at bounding box center [1214, 151] width 107 height 34
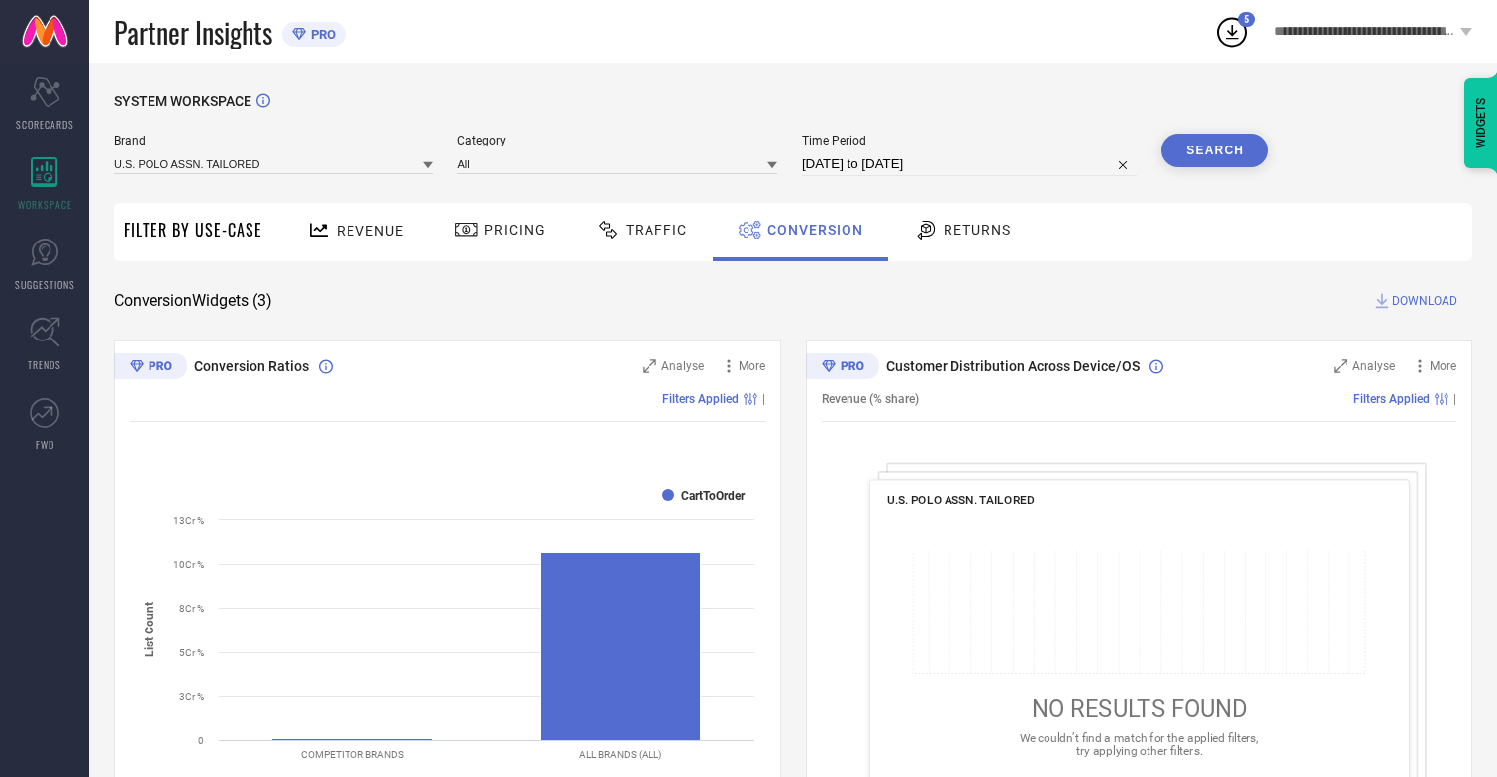
click at [1425, 301] on span "DOWNLOAD" at bounding box center [1424, 301] width 65 height 20
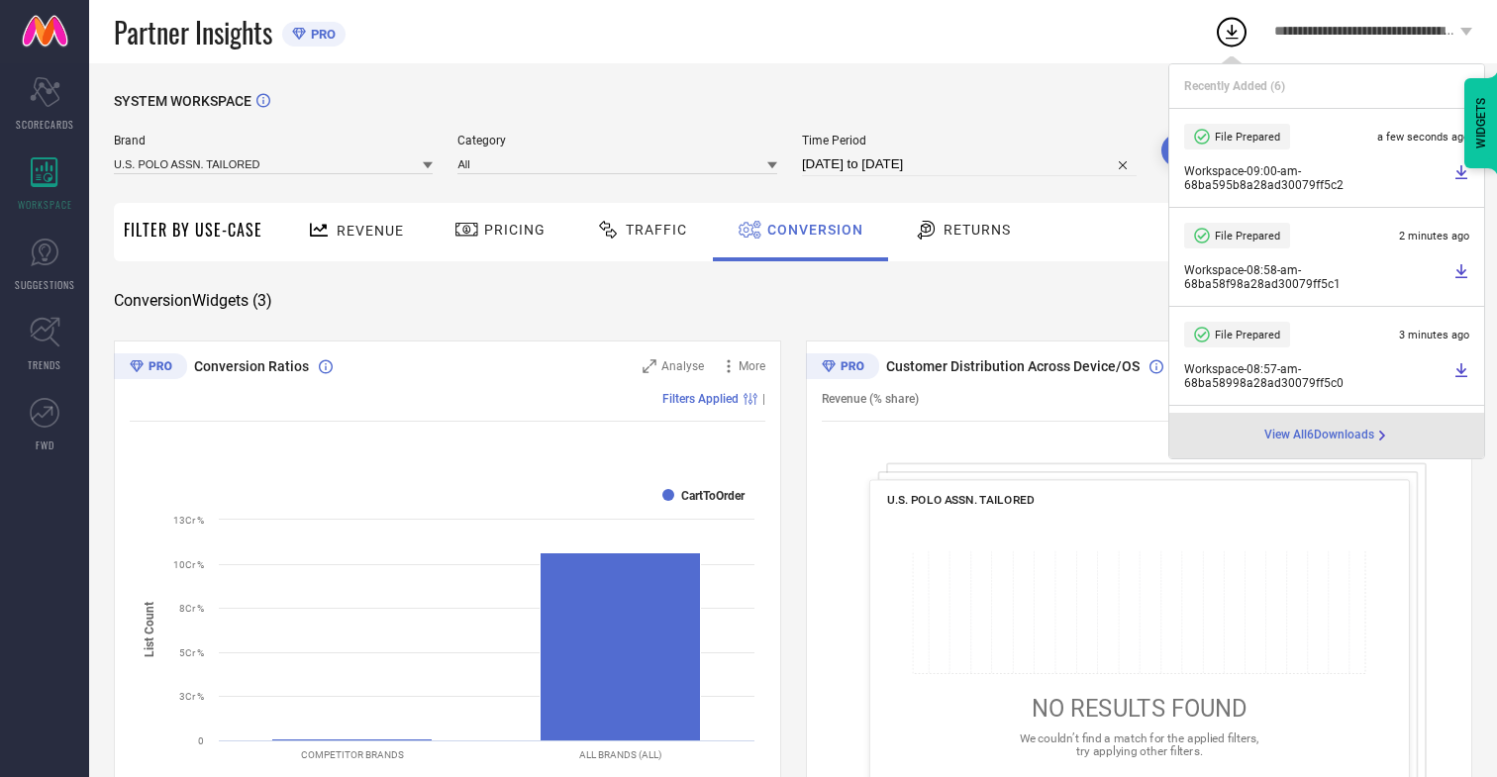
click at [810, 230] on span "Conversion" at bounding box center [815, 230] width 96 height 16
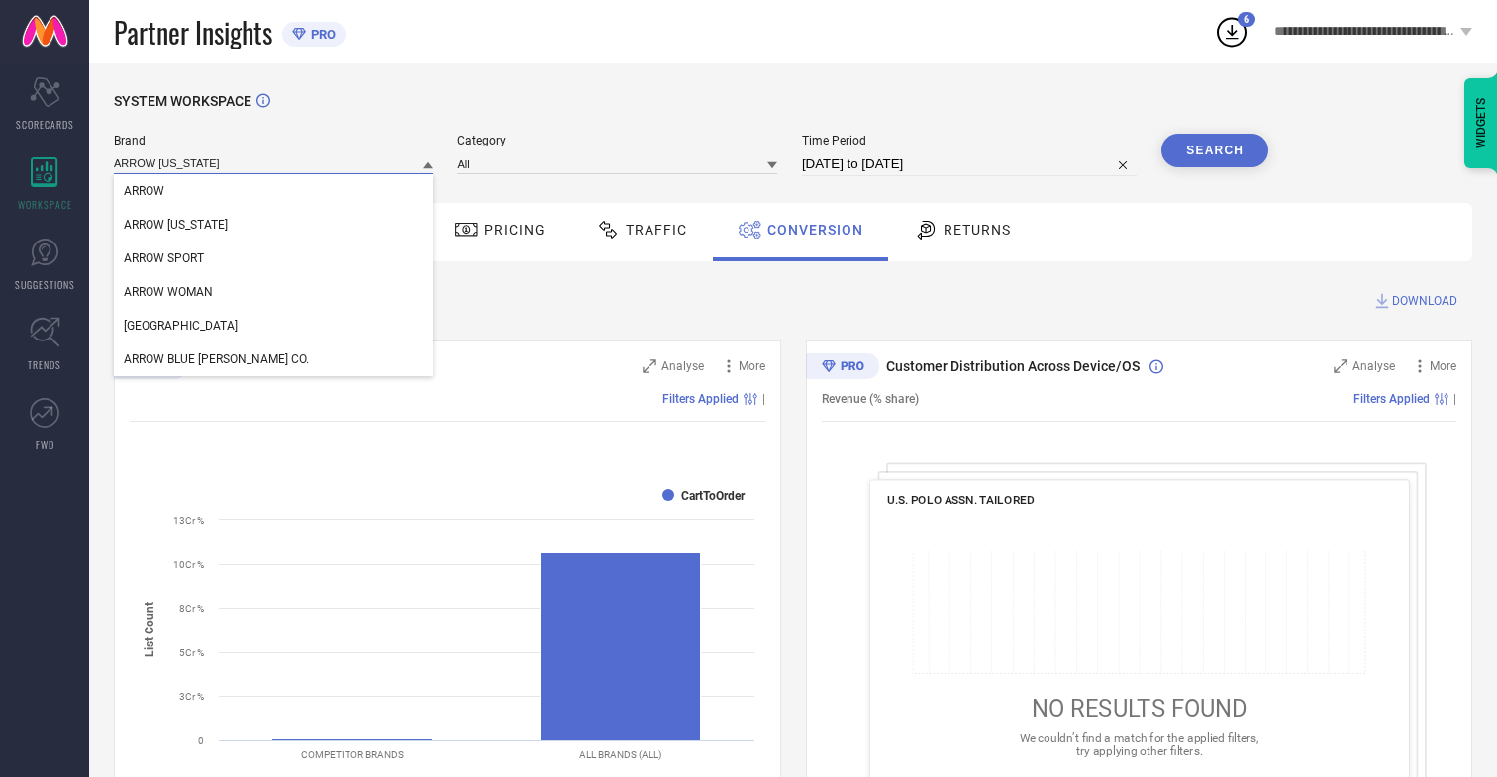
type input "ARROW [US_STATE]"
click at [174, 226] on span "ARROW [US_STATE]" at bounding box center [176, 225] width 104 height 14
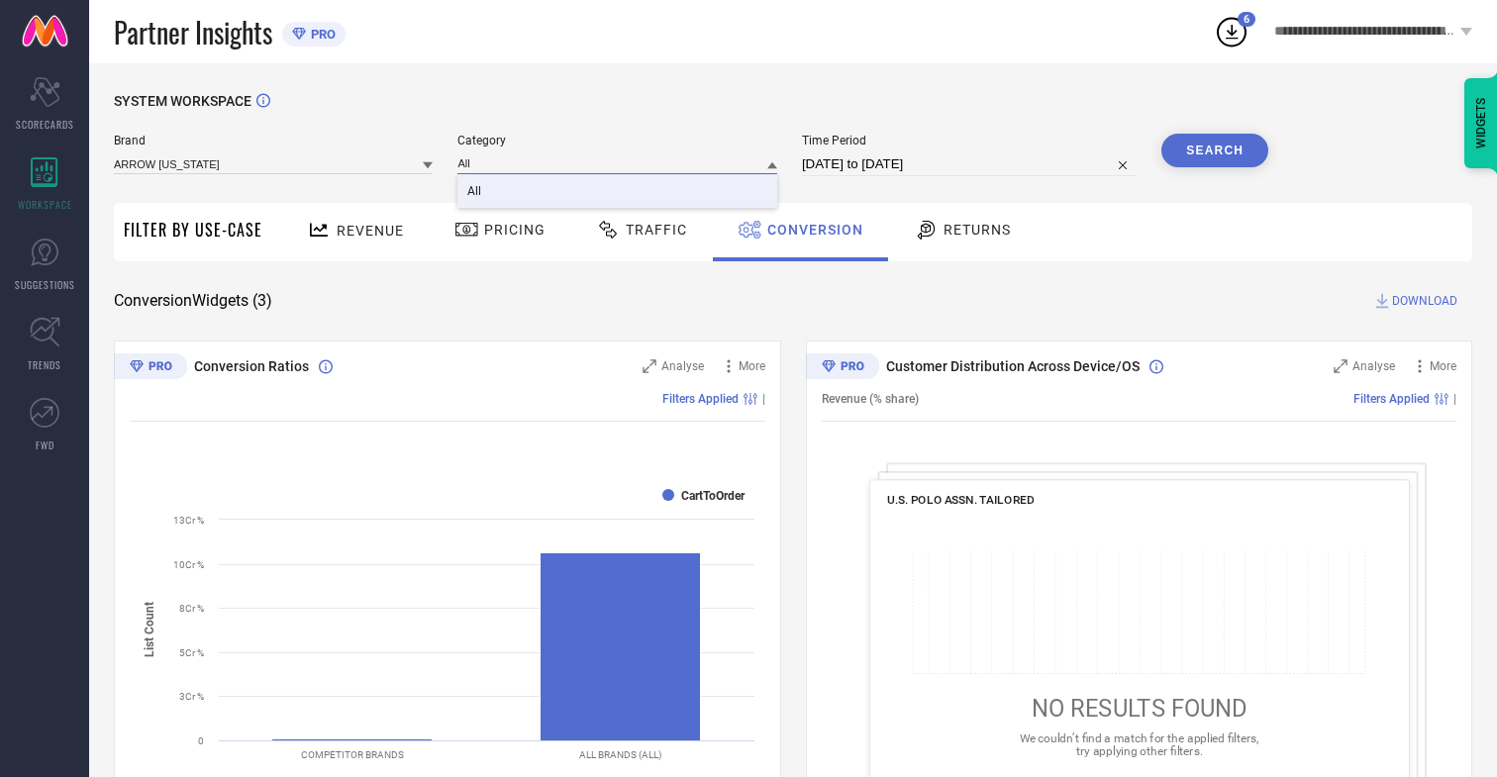
type input "All"
click at [476, 192] on span "All" at bounding box center [474, 191] width 14 height 14
click at [1215, 150] on button "Search" at bounding box center [1214, 151] width 107 height 34
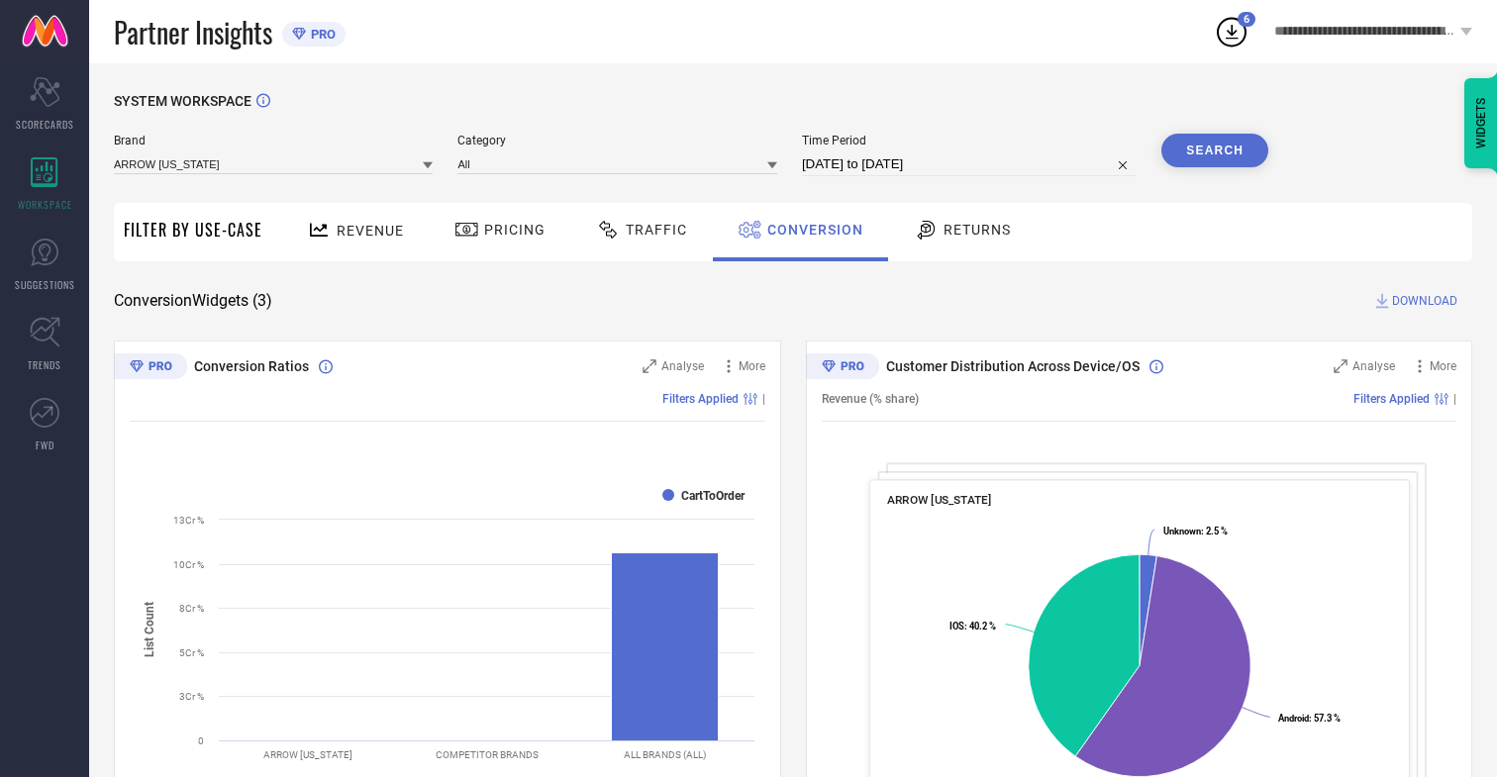
click at [1425, 301] on span "DOWNLOAD" at bounding box center [1424, 301] width 65 height 20
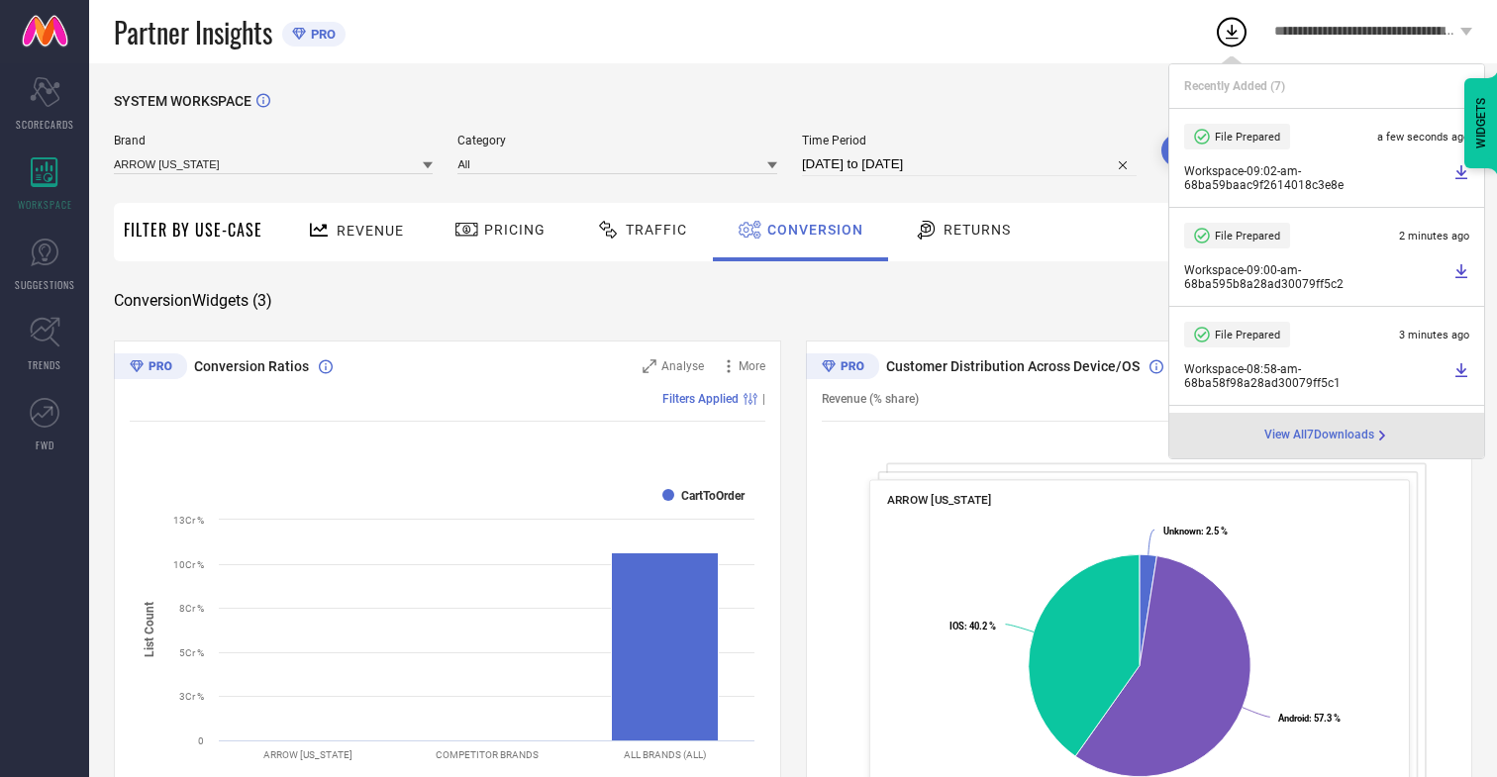
click at [810, 230] on span "Conversion" at bounding box center [815, 230] width 96 height 16
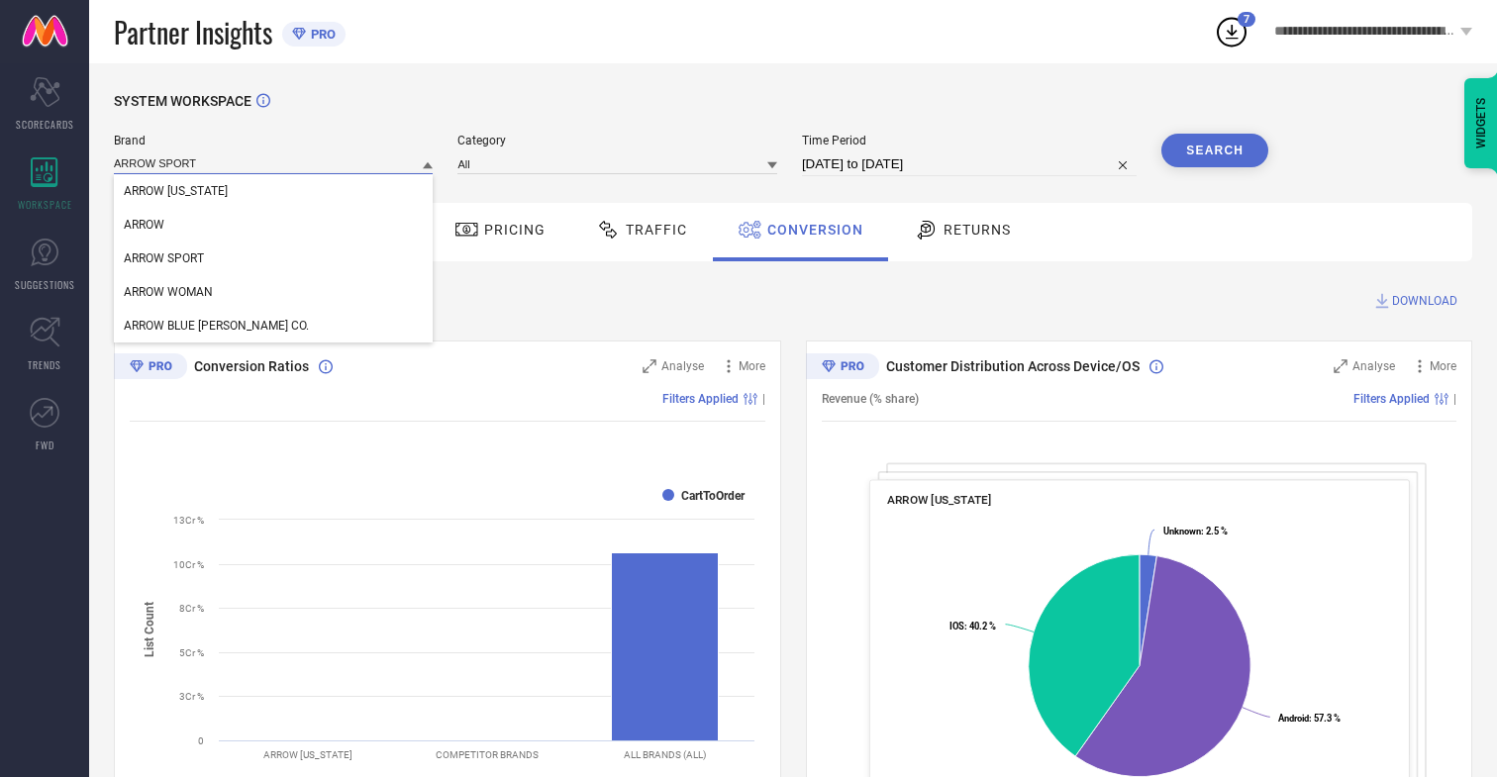
type input "ARROW SPORT"
click at [163, 259] on span "ARROW SPORT" at bounding box center [164, 258] width 80 height 14
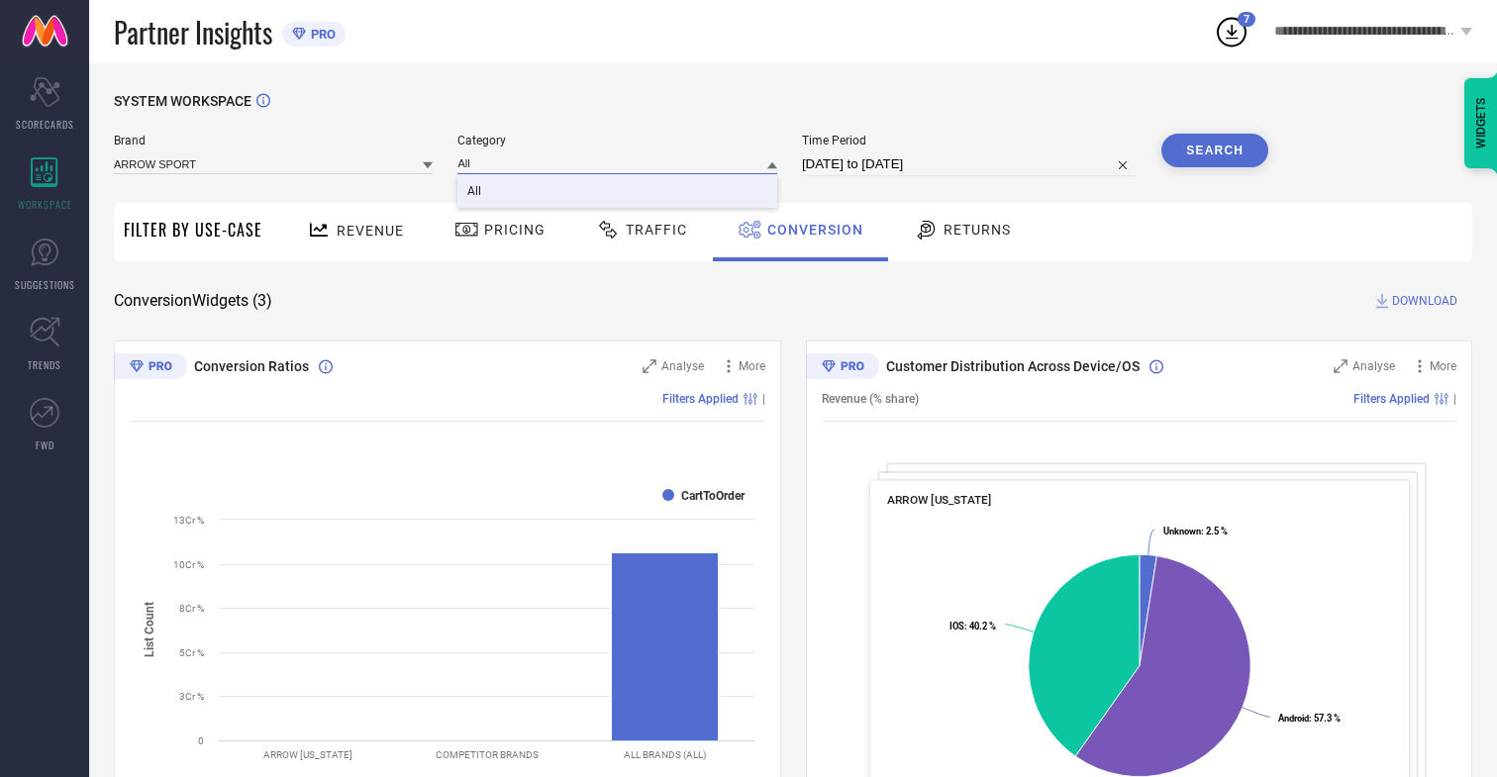
type input "All"
click at [476, 192] on span "All" at bounding box center [474, 191] width 14 height 14
click at [1215, 150] on button "Search" at bounding box center [1214, 151] width 107 height 34
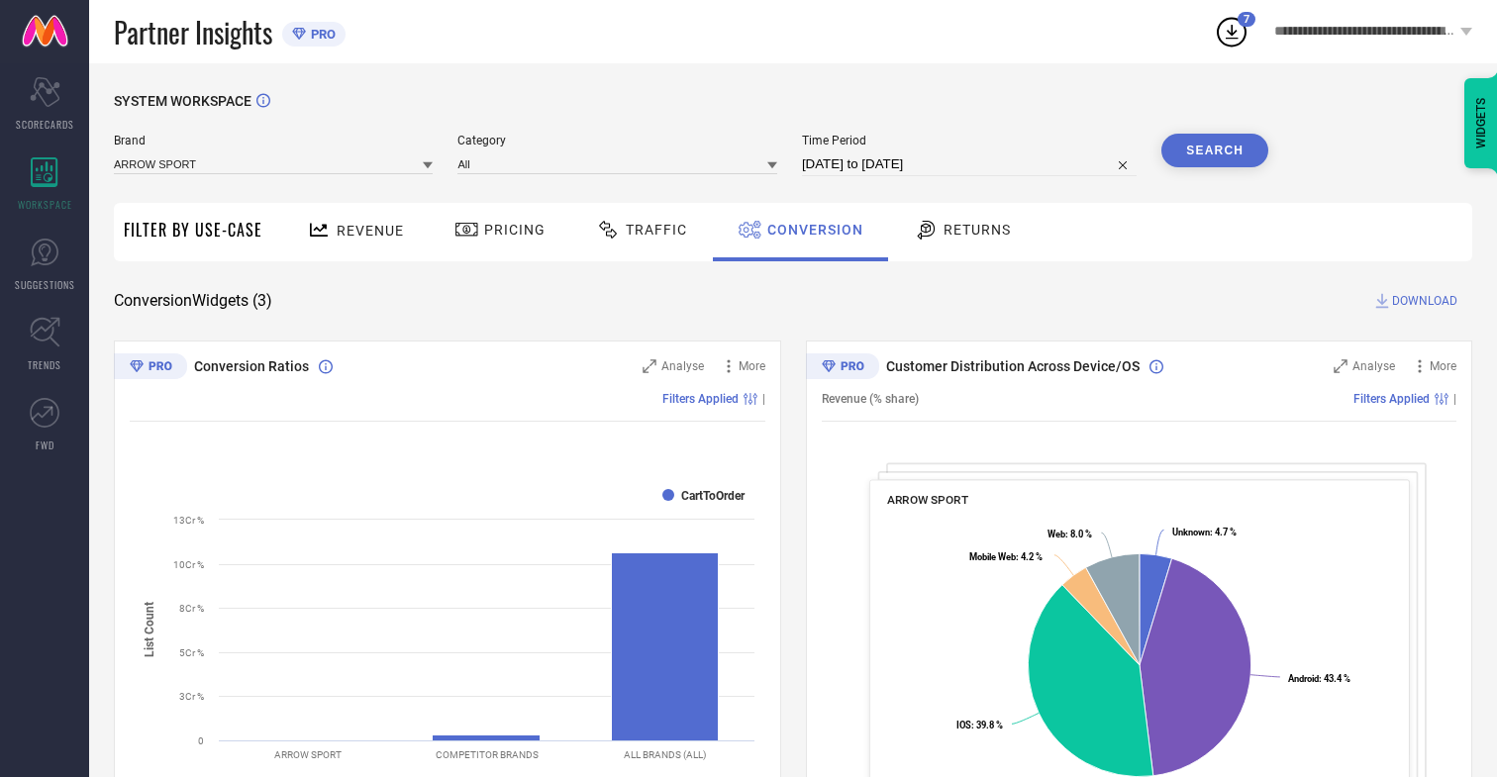
click at [1425, 301] on span "DOWNLOAD" at bounding box center [1424, 301] width 65 height 20
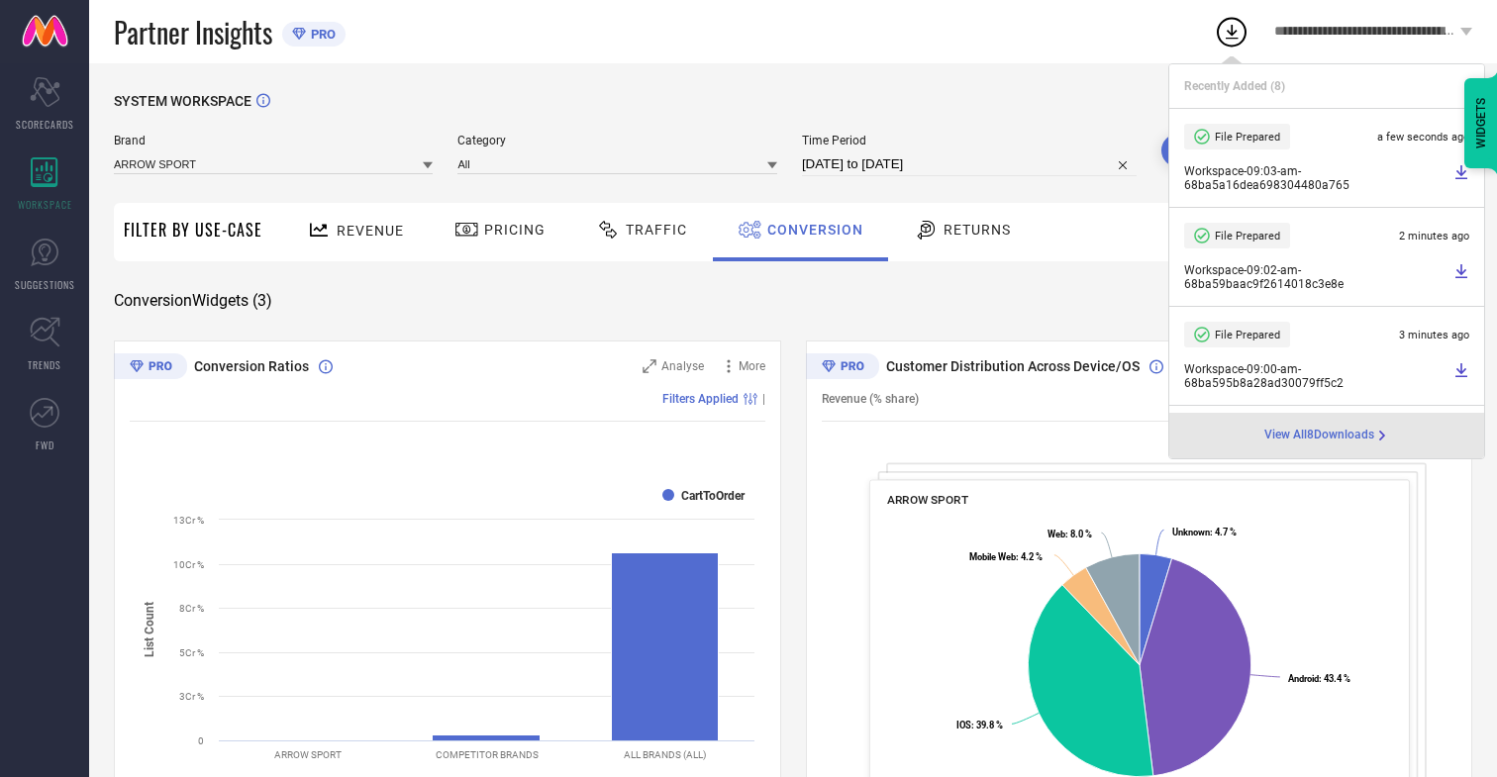
click at [810, 230] on span "Conversion" at bounding box center [815, 230] width 96 height 16
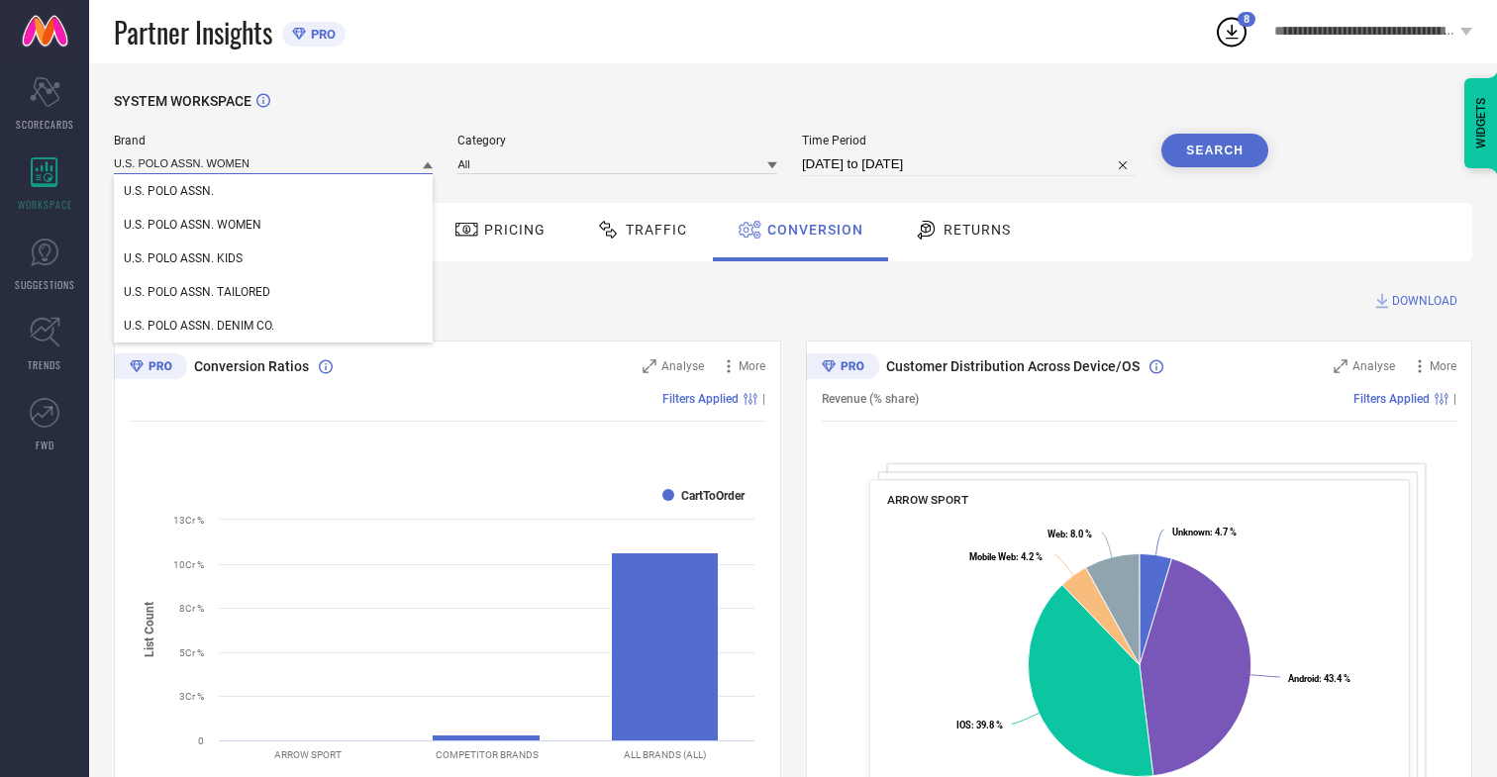
type input "U.S. POLO ASSN. WOMEN"
click at [192, 226] on span "U.S. POLO ASSN. WOMEN" at bounding box center [193, 225] width 138 height 14
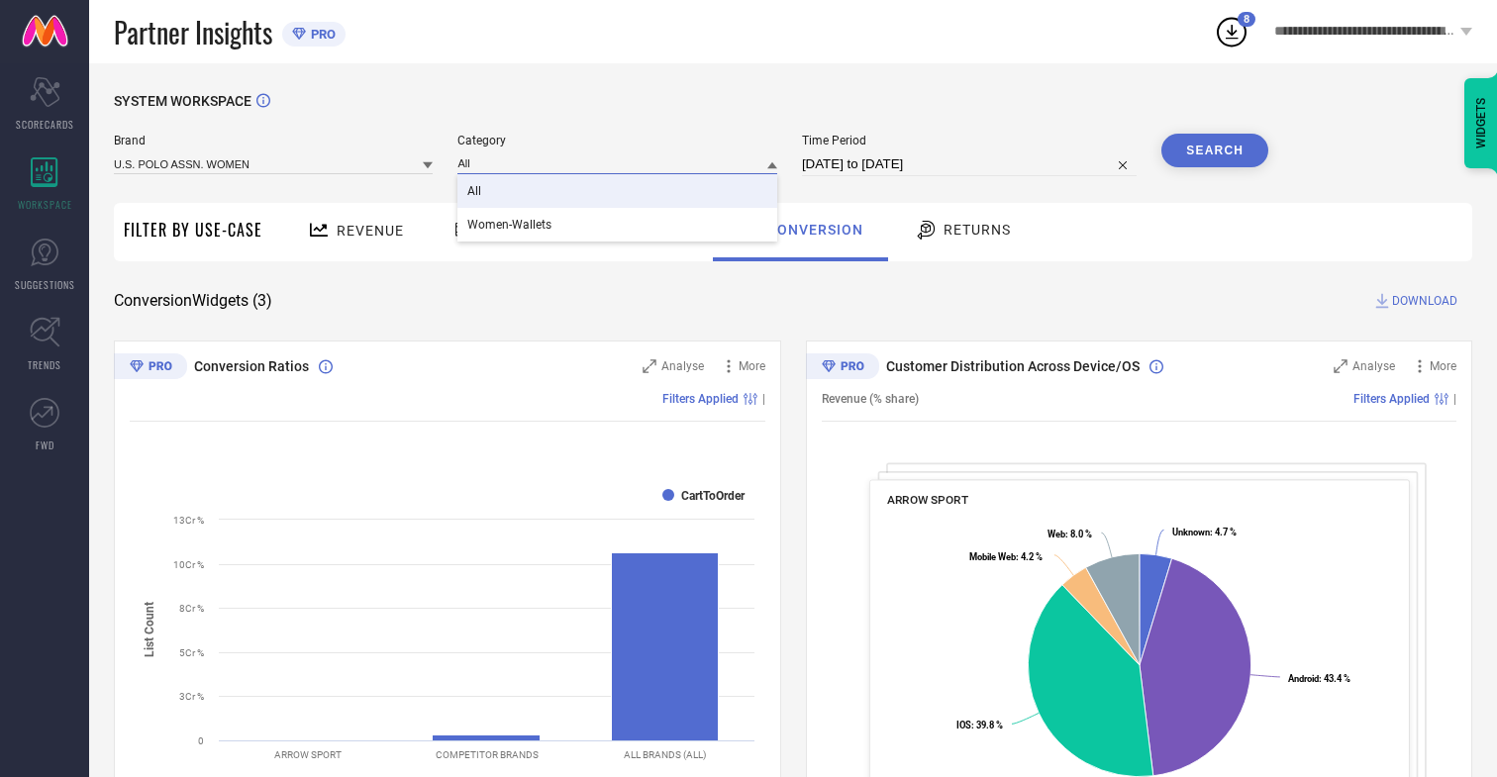
type input "All"
click at [476, 192] on span "All" at bounding box center [474, 191] width 14 height 14
click at [1215, 150] on button "Search" at bounding box center [1214, 151] width 107 height 34
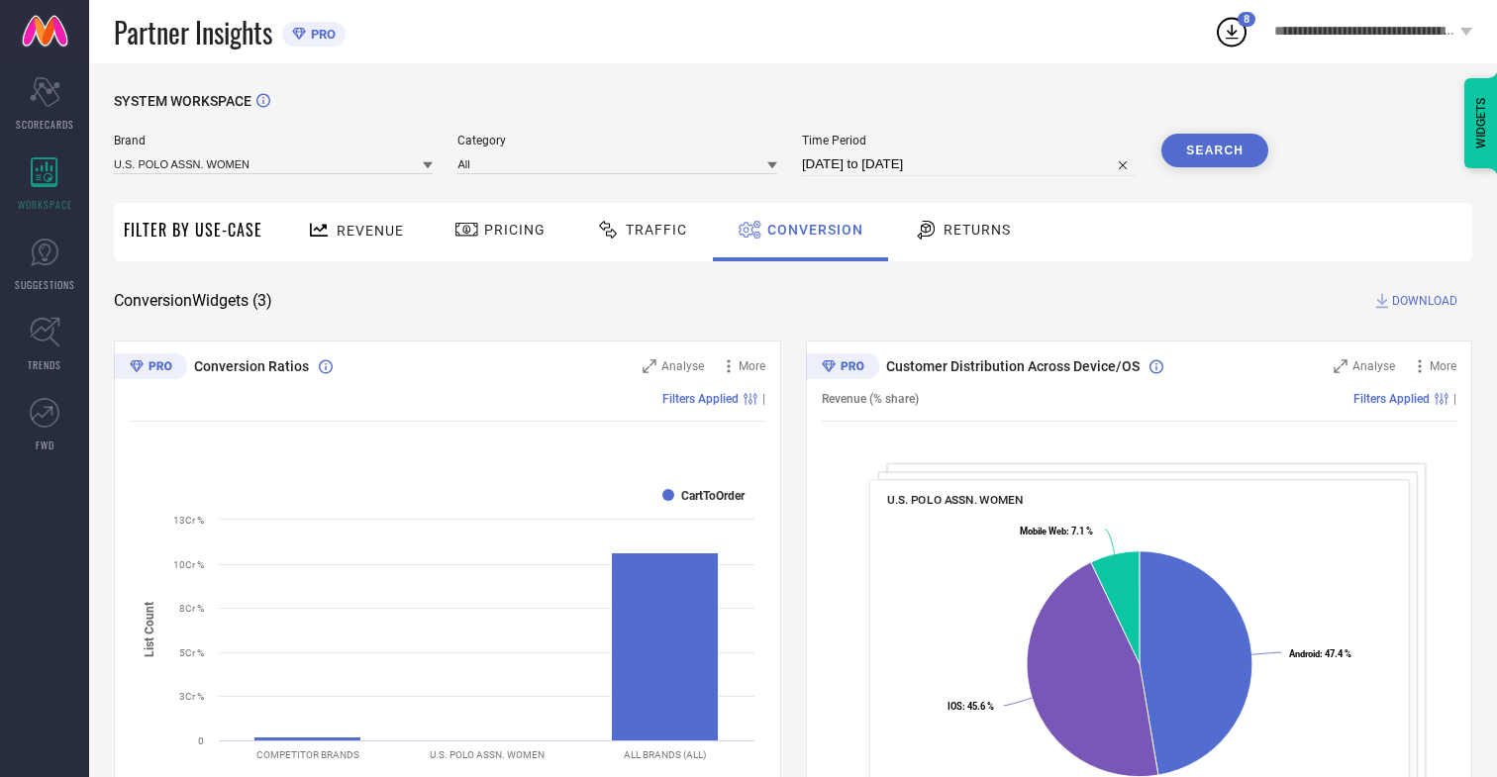
click at [1425, 301] on span "DOWNLOAD" at bounding box center [1424, 301] width 65 height 20
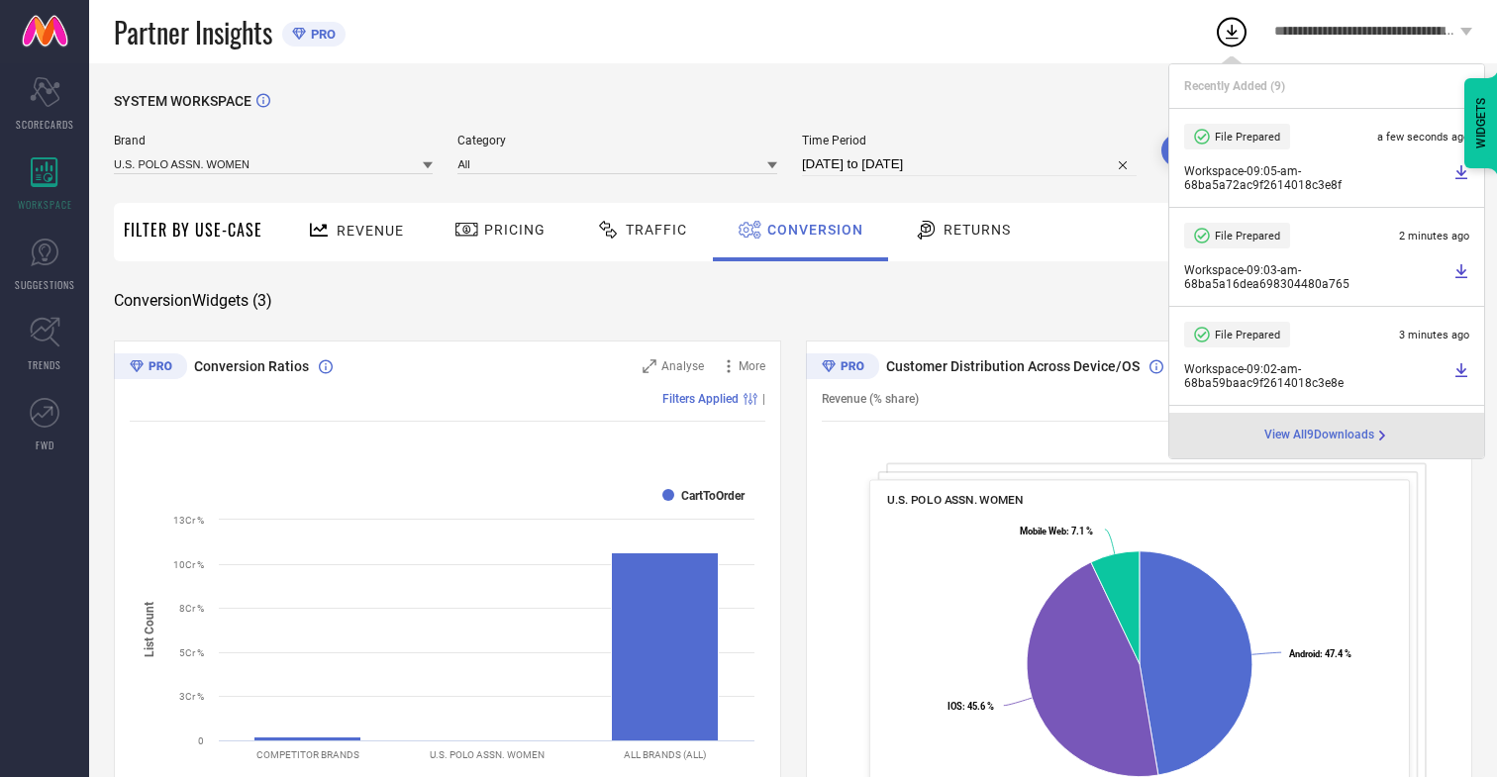
click at [810, 230] on span "Conversion" at bounding box center [815, 230] width 96 height 16
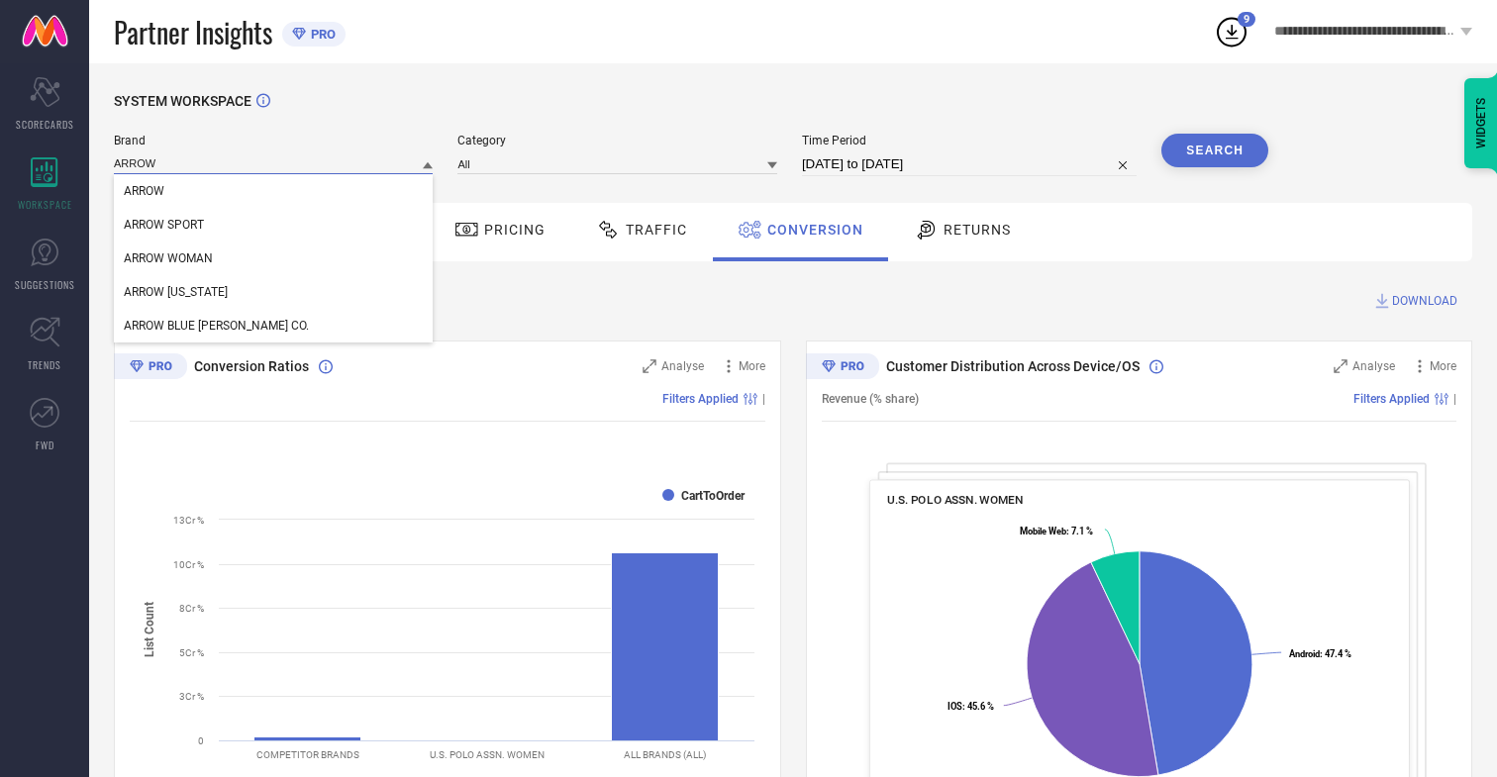
type input "ARROW"
click at [144, 192] on span "ARROW" at bounding box center [144, 191] width 41 height 14
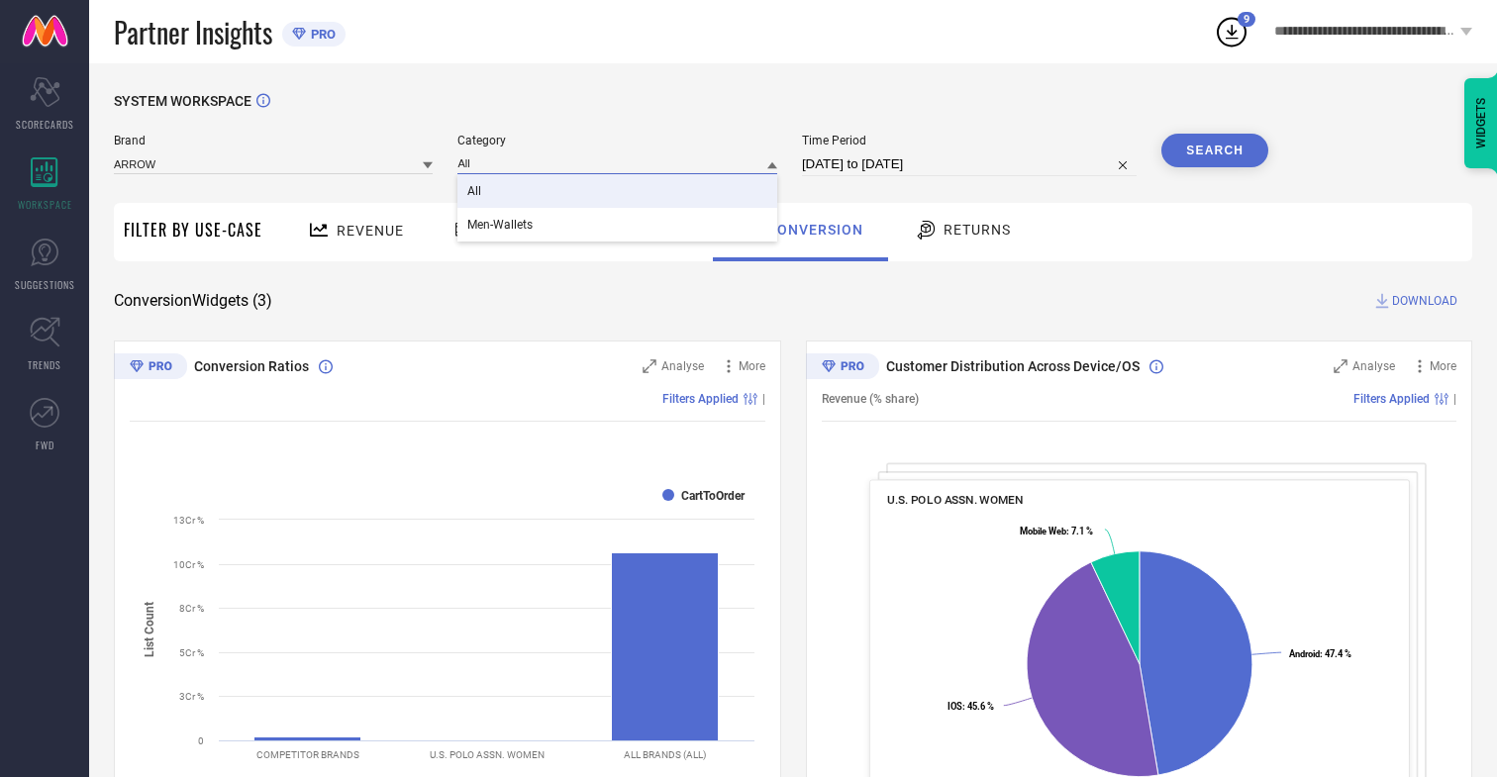
type input "All"
click at [476, 192] on span "All" at bounding box center [474, 191] width 14 height 14
click at [1215, 150] on button "Search" at bounding box center [1214, 151] width 107 height 34
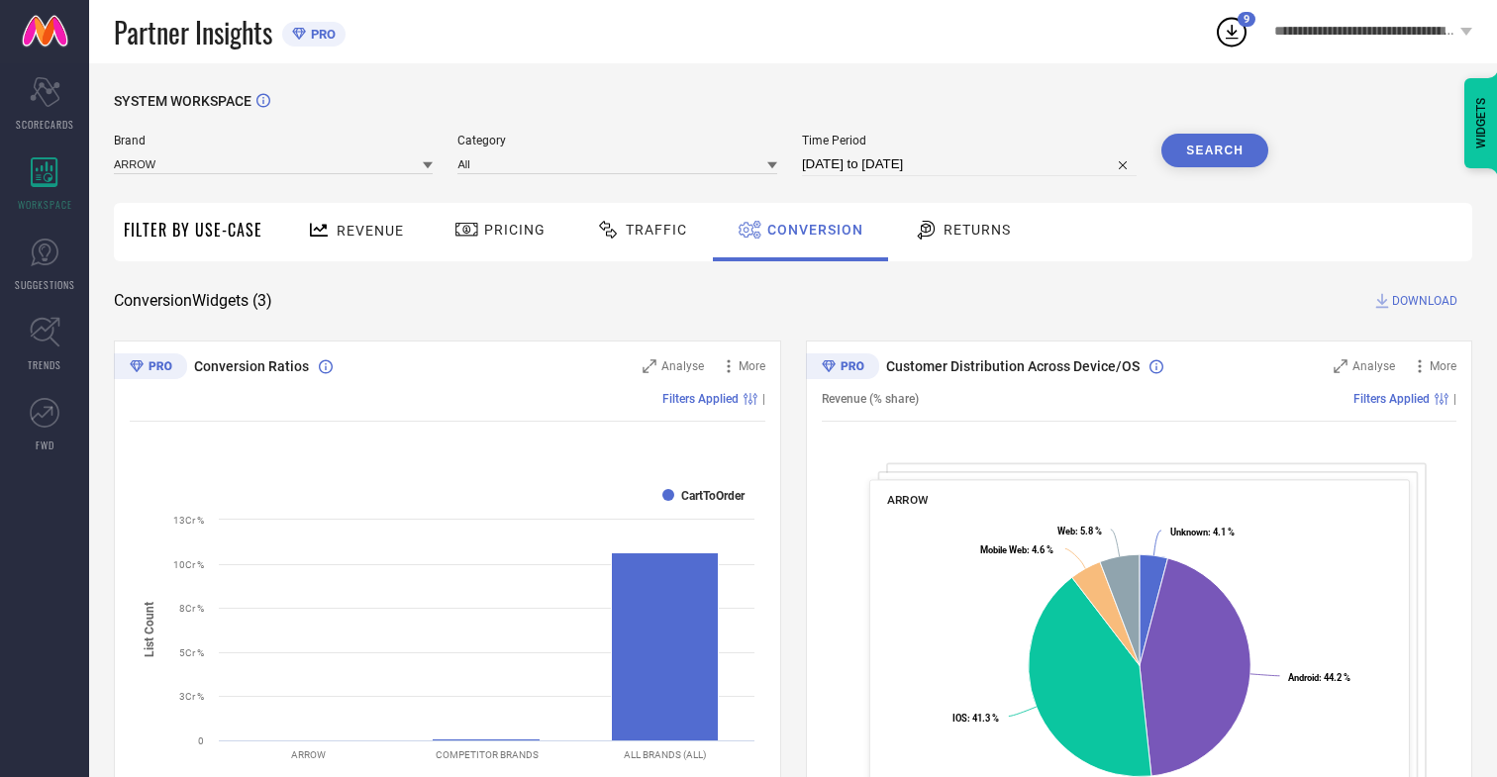
click at [1425, 301] on span "DOWNLOAD" at bounding box center [1424, 301] width 65 height 20
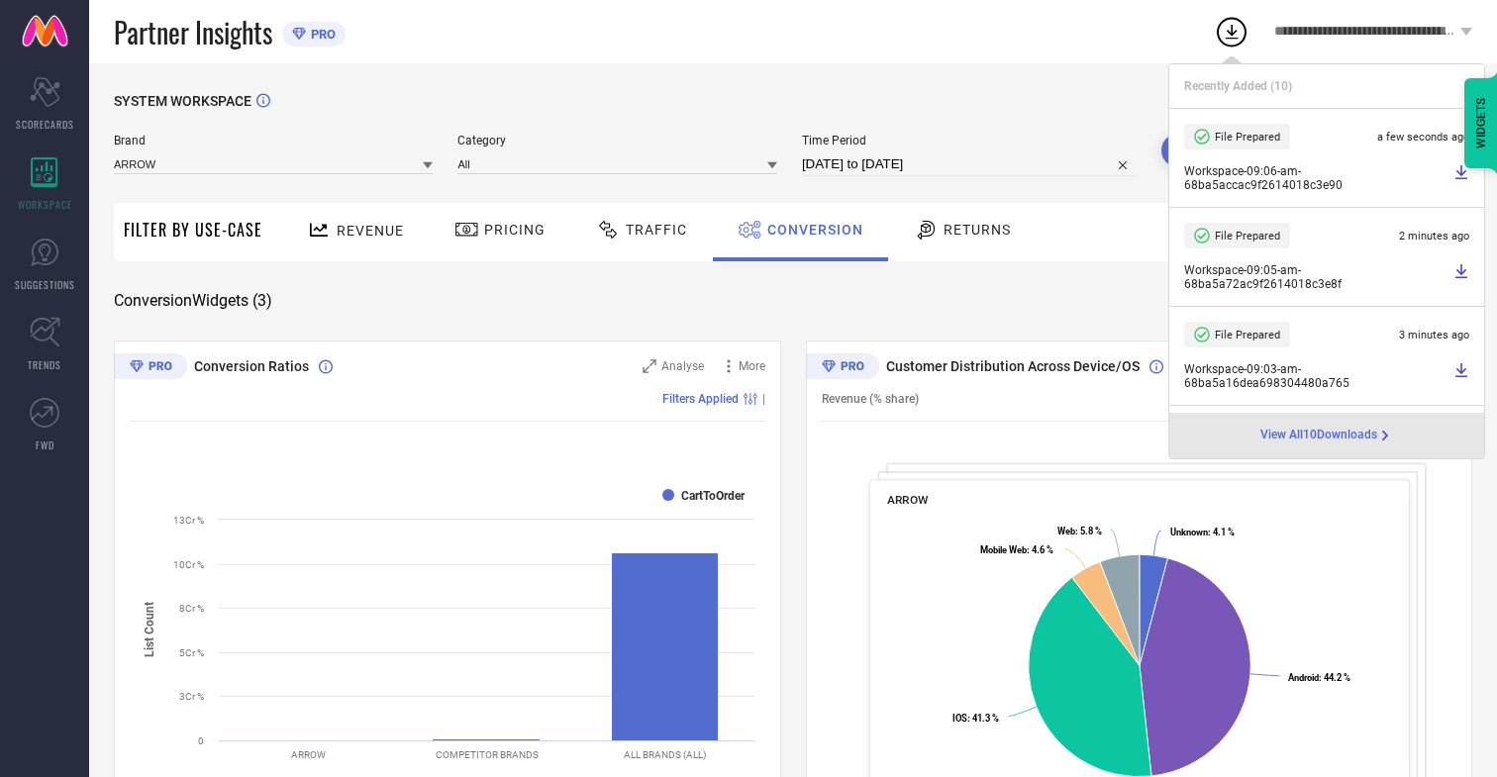
click at [810, 230] on span "Conversion" at bounding box center [815, 230] width 96 height 16
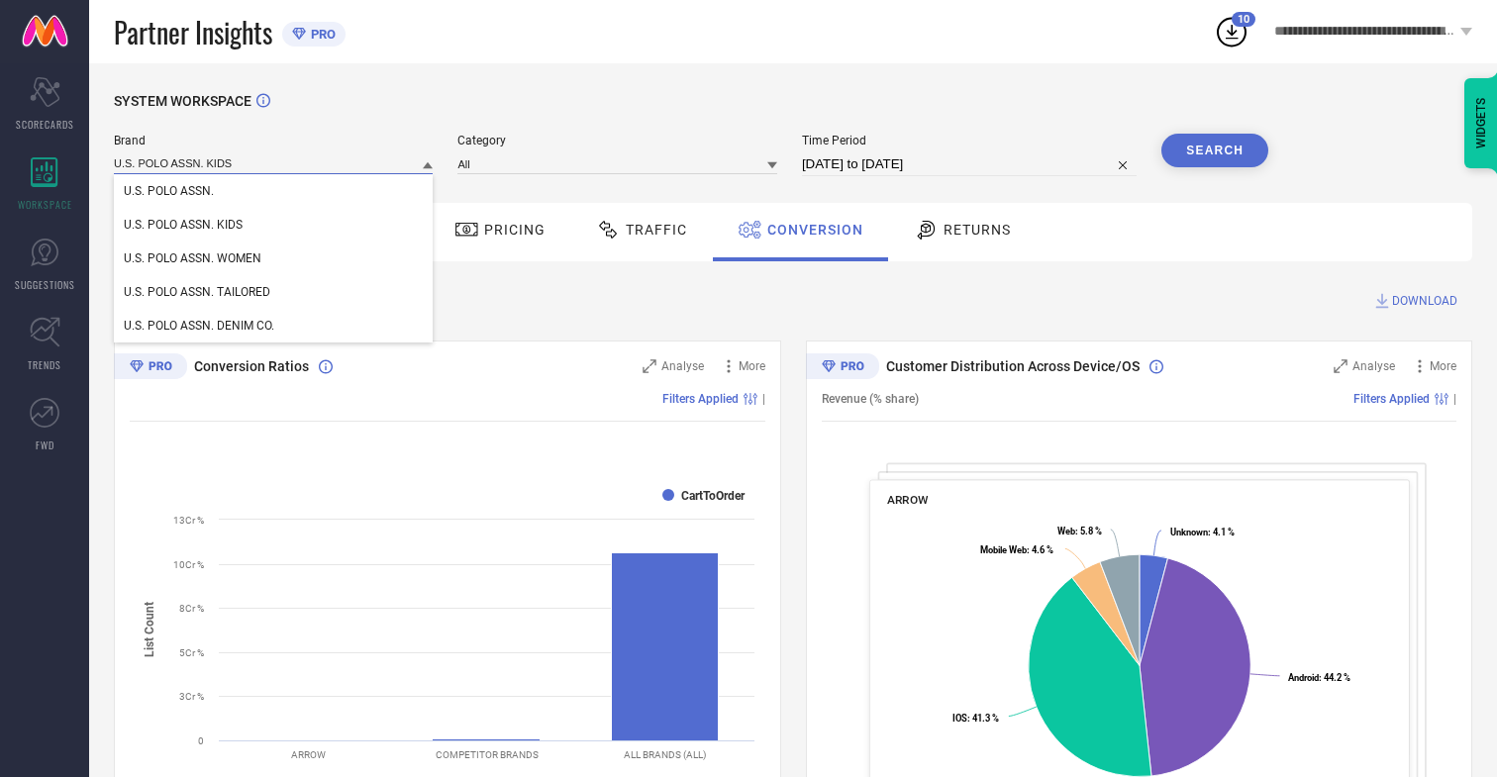
type input "U.S. POLO ASSN. KIDS"
click at [182, 226] on span "U.S. POLO ASSN. KIDS" at bounding box center [183, 225] width 119 height 14
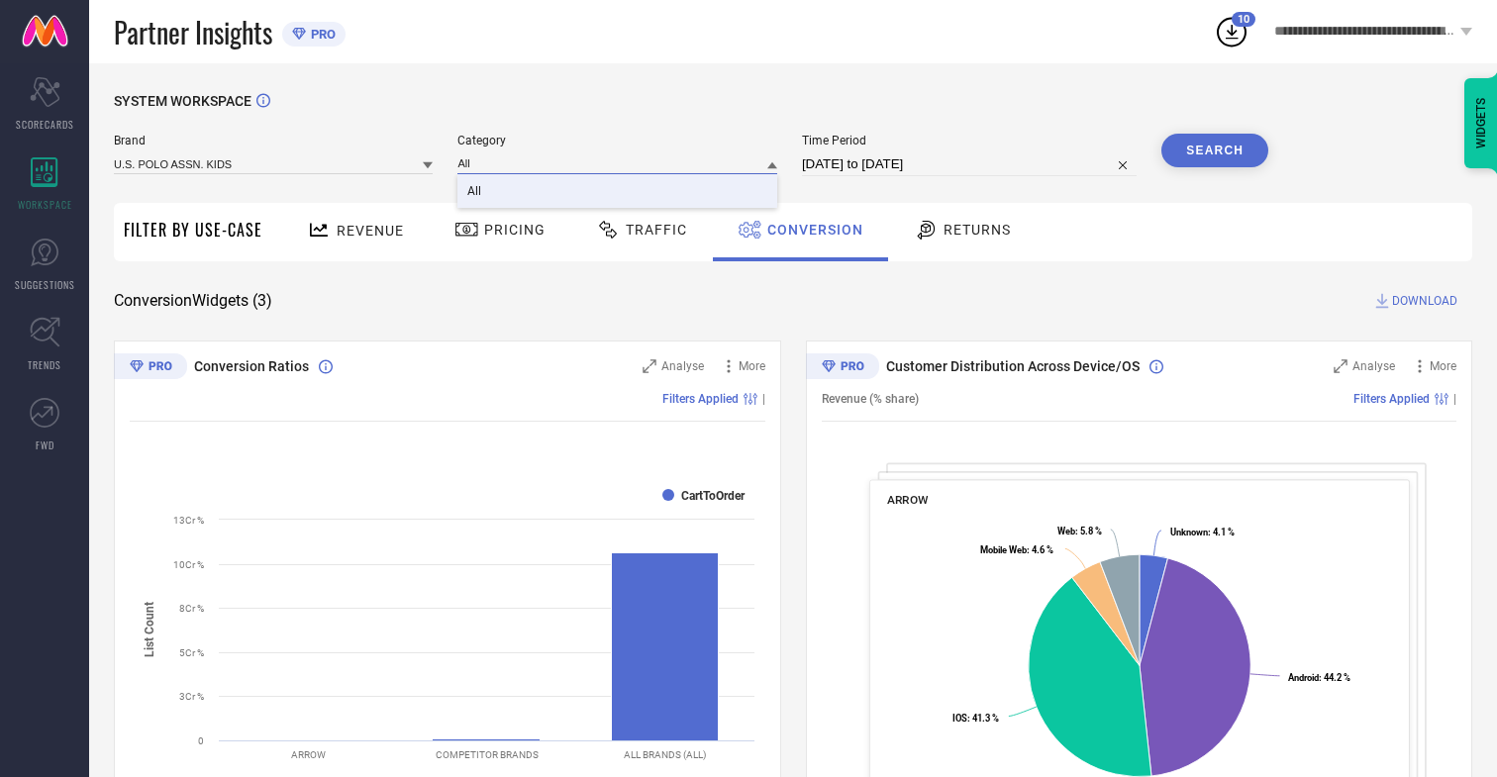
type input "All"
click at [476, 192] on span "All" at bounding box center [474, 191] width 14 height 14
click at [1215, 150] on button "Search" at bounding box center [1214, 151] width 107 height 34
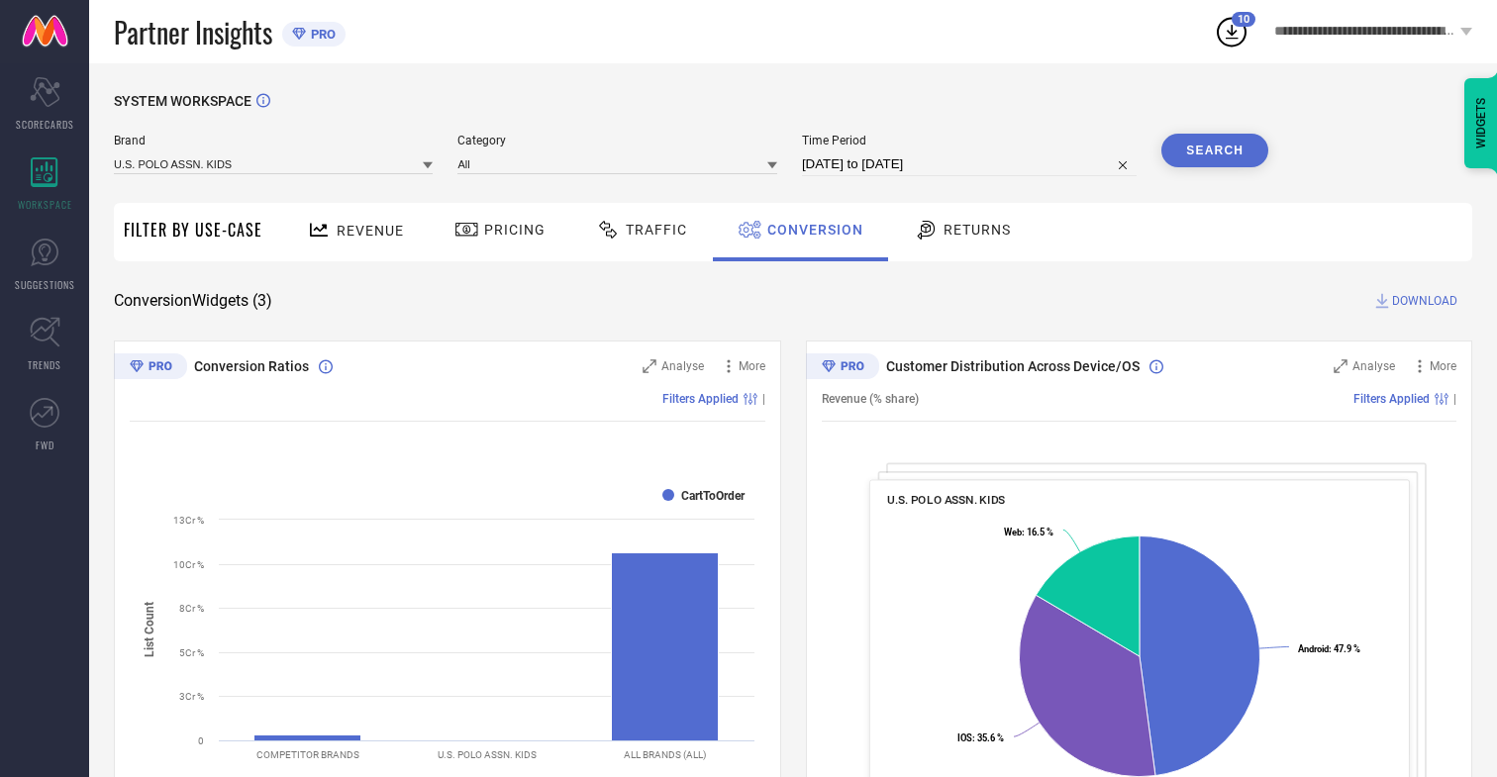
click at [1425, 301] on span "DOWNLOAD" at bounding box center [1424, 301] width 65 height 20
